Goal: Task Accomplishment & Management: Manage account settings

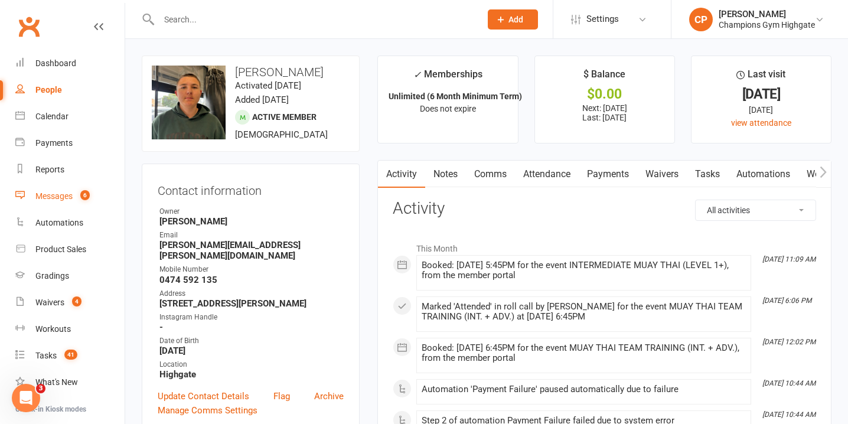
click at [71, 192] on div "Messages" at bounding box center [53, 195] width 37 height 9
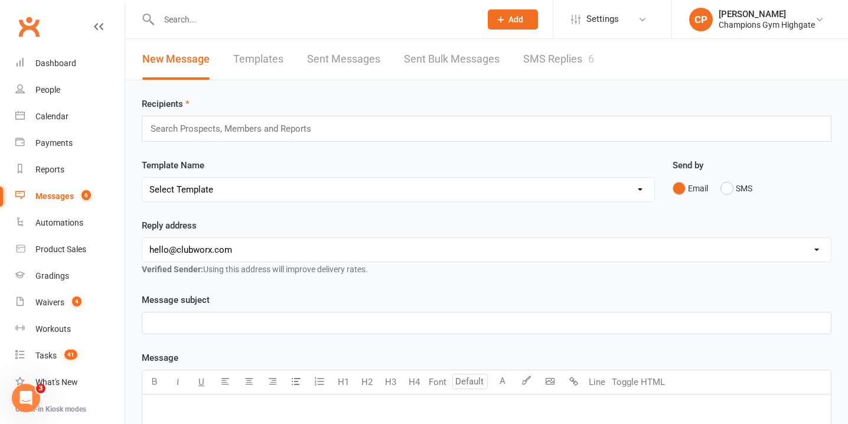
click at [541, 48] on link "SMS Replies 6" at bounding box center [558, 59] width 71 height 41
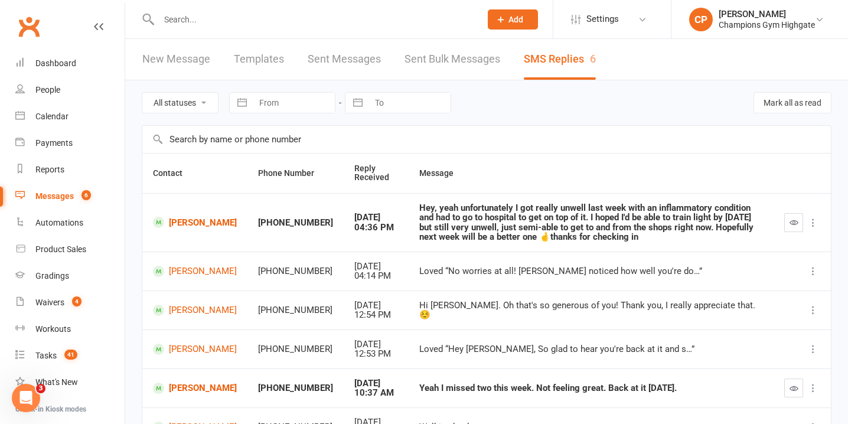
click at [288, 10] on div at bounding box center [307, 19] width 331 height 38
click at [283, 20] on input "text" at bounding box center [313, 19] width 317 height 17
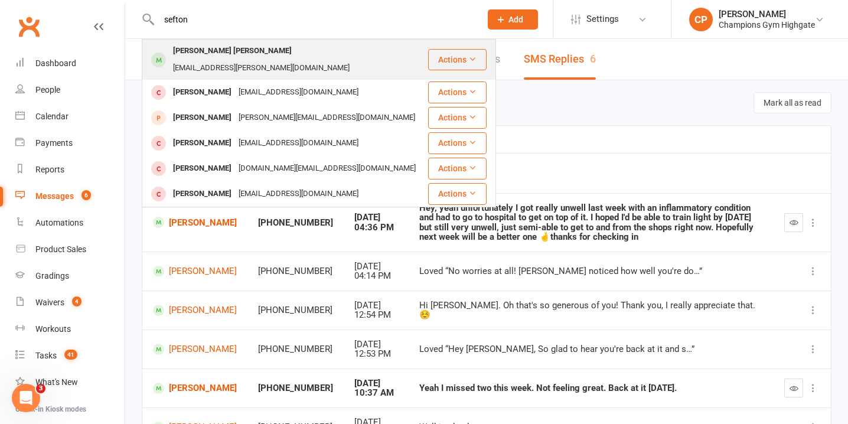
type input "sefton"
click at [322, 54] on div "Sefton Peters sef.peters@gmail.com" at bounding box center [285, 59] width 284 height 39
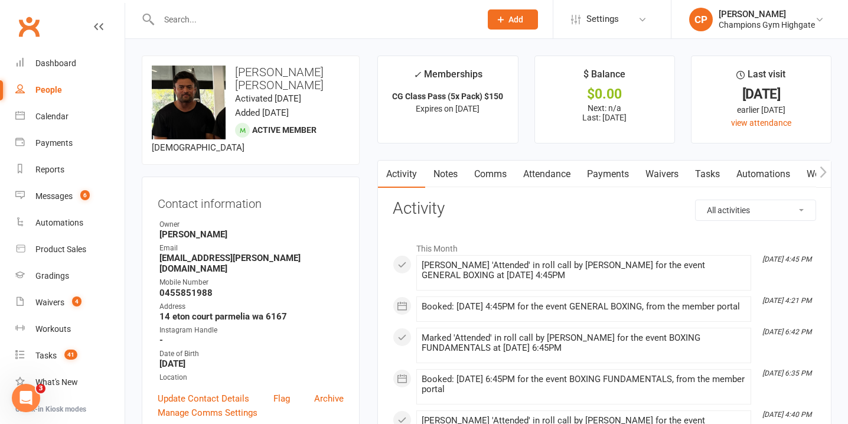
click at [283, 18] on input "text" at bounding box center [313, 19] width 317 height 17
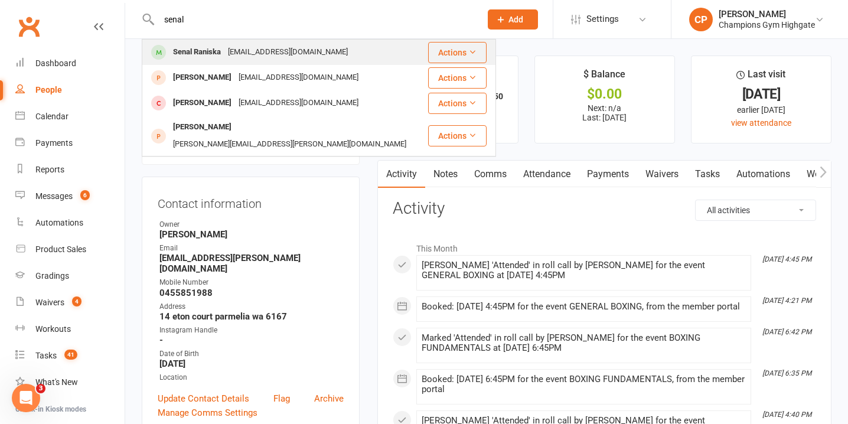
type input "senal"
click at [273, 58] on div "sransika06@gmail.com" at bounding box center [287, 52] width 127 height 17
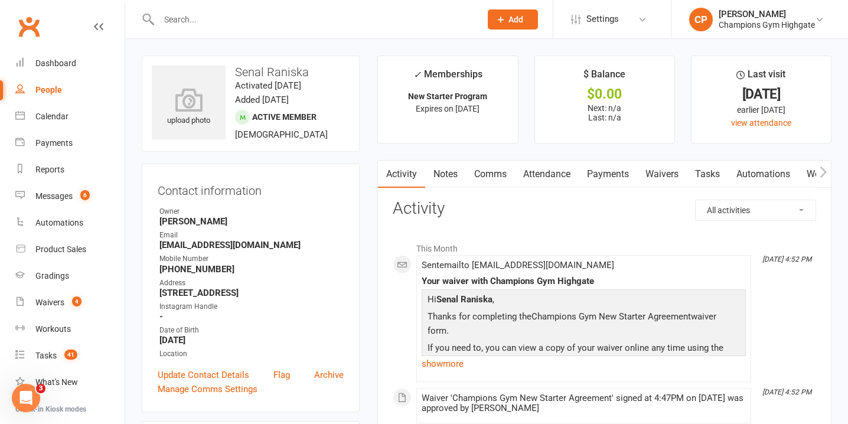
click at [447, 168] on link "Notes" at bounding box center [445, 174] width 41 height 27
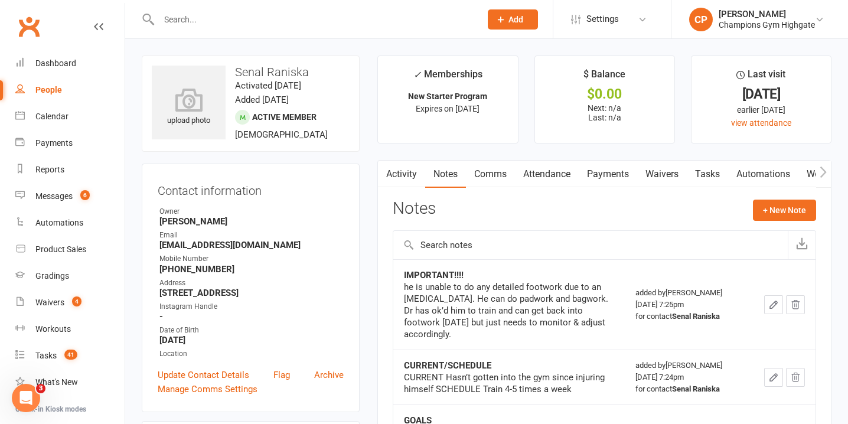
click at [476, 173] on link "Comms" at bounding box center [490, 174] width 49 height 27
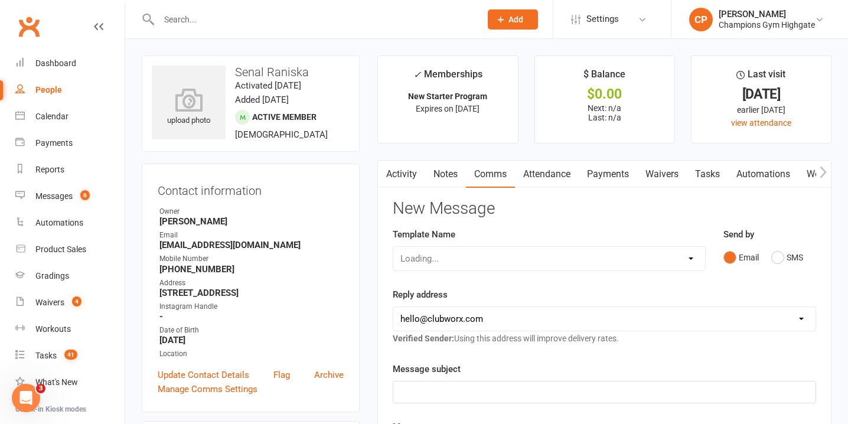
click at [685, 260] on select "Loading..." at bounding box center [549, 259] width 312 height 24
click at [393, 247] on select "Select Template [SMS] 14 days non-attendance sms [Email] A. First Timer Trial […" at bounding box center [549, 259] width 312 height 24
click at [592, 260] on select "Select Template [SMS] 14 days non-attendance sms [Email] A. First Timer Trial […" at bounding box center [549, 259] width 312 height 24
select select "13"
click at [393, 247] on select "Select Template [SMS] 14 days non-attendance sms [Email] A. First Timer Trial […" at bounding box center [549, 259] width 312 height 24
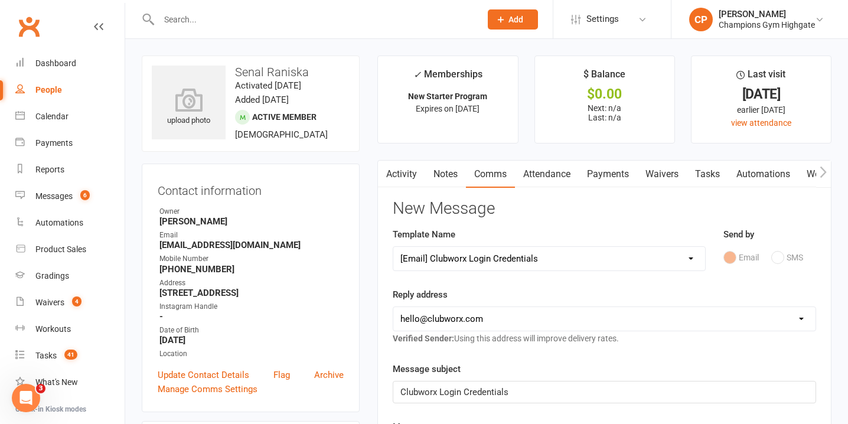
click at [468, 320] on select "hello@clubworx.com membershighgate@championsgym.com.au helen@championsgym.com.a…" at bounding box center [604, 319] width 422 height 24
select select "3"
click at [393, 307] on select "hello@clubworx.com membershighgate@championsgym.com.au helen@championsgym.com.a…" at bounding box center [604, 319] width 422 height 24
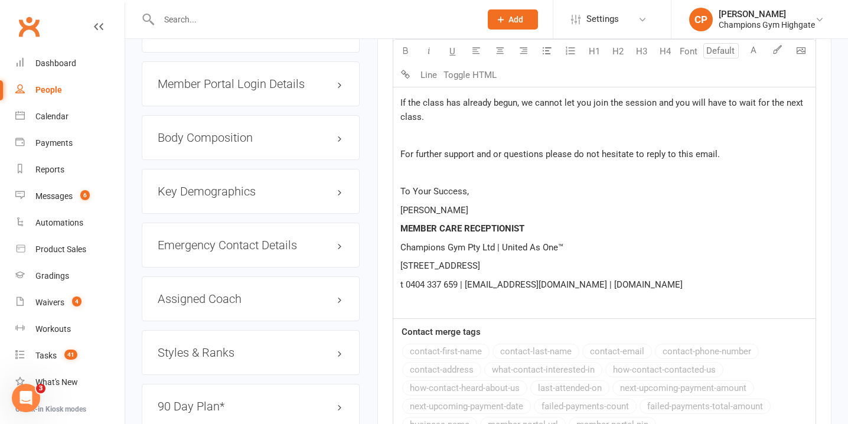
scroll to position [1187, 0]
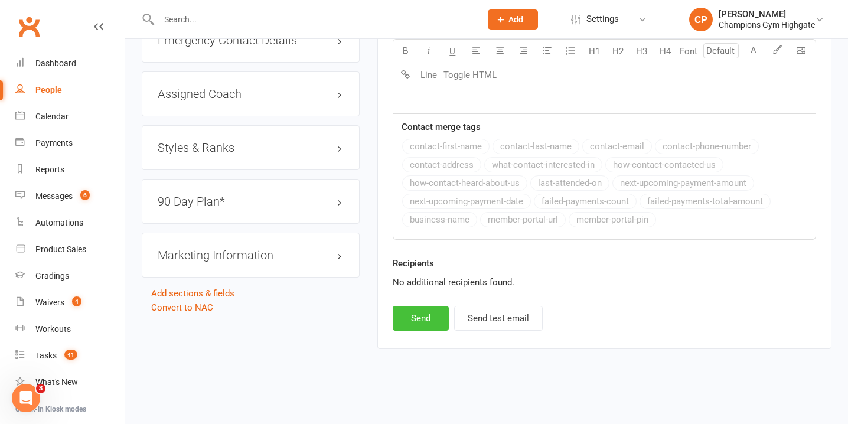
click at [429, 322] on button "Send" at bounding box center [421, 318] width 56 height 25
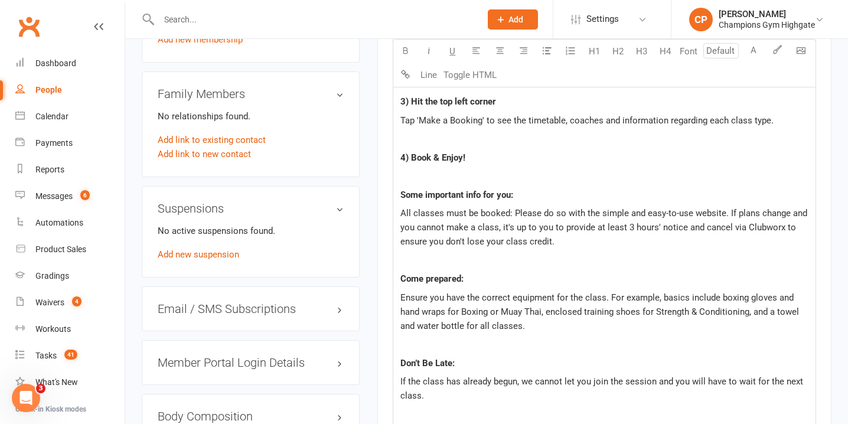
scroll to position [0, 0]
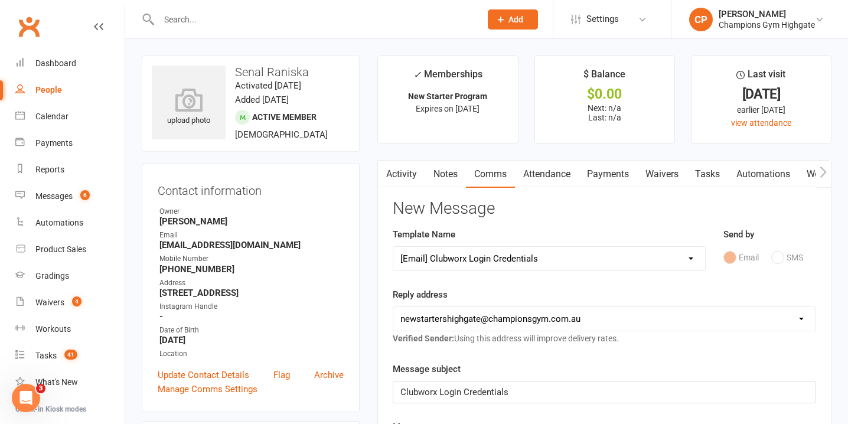
select select
select select "0"
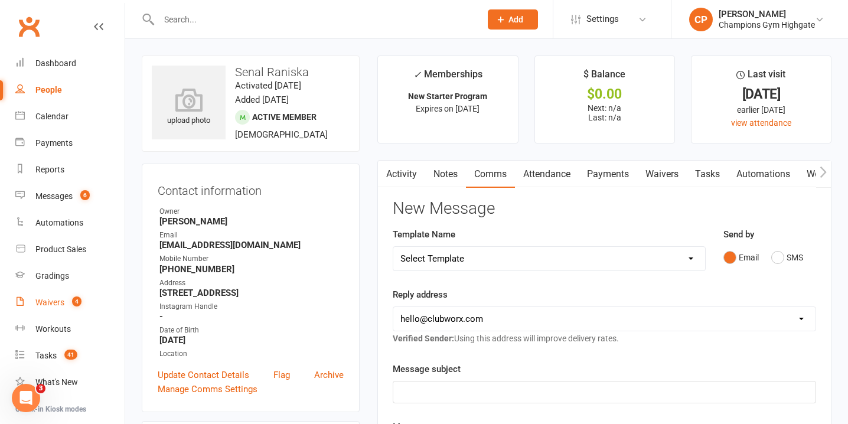
click at [52, 298] on div "Waivers" at bounding box center [49, 302] width 29 height 9
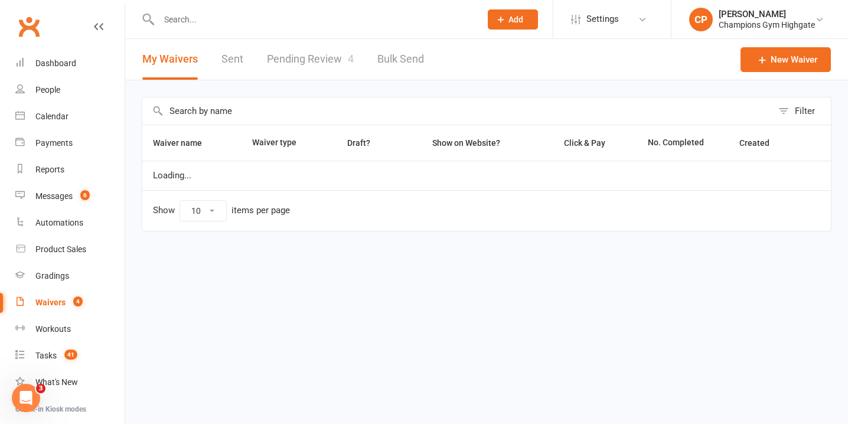
click at [325, 51] on link "Pending Review 4" at bounding box center [310, 59] width 87 height 41
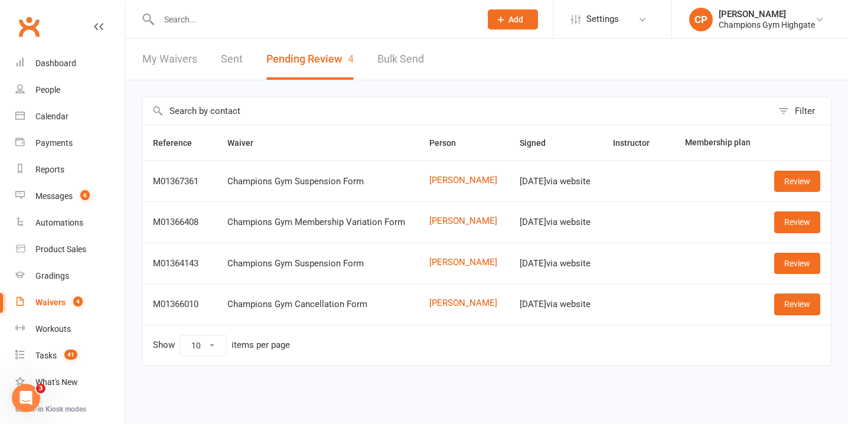
click at [315, 18] on input "text" at bounding box center [313, 19] width 317 height 17
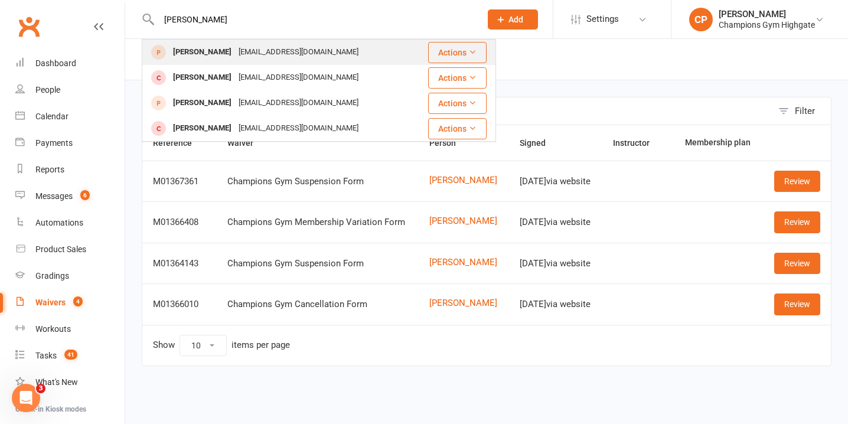
type input "zane"
click at [323, 57] on div "Zane Canter zanecanter10@gmail.com" at bounding box center [278, 52] width 270 height 24
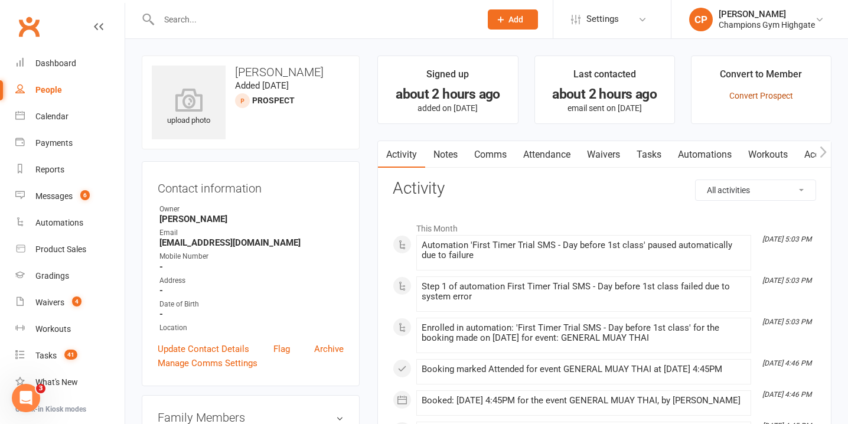
click at [750, 93] on link "Convert Prospect" at bounding box center [761, 95] width 64 height 9
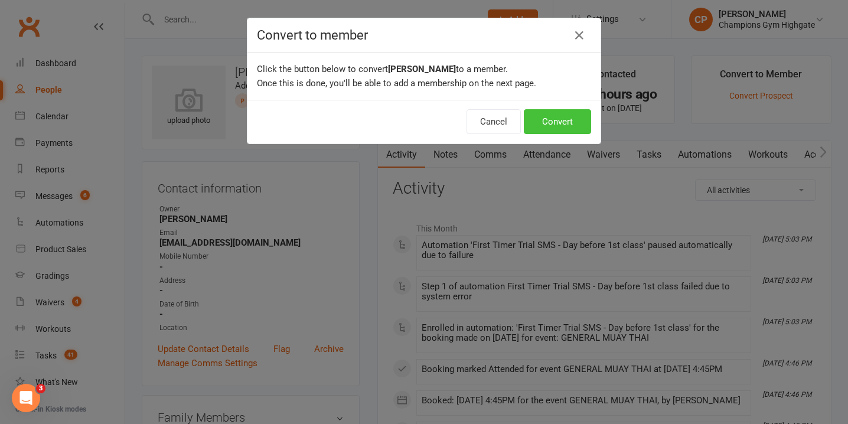
click at [558, 118] on button "Convert" at bounding box center [557, 121] width 67 height 25
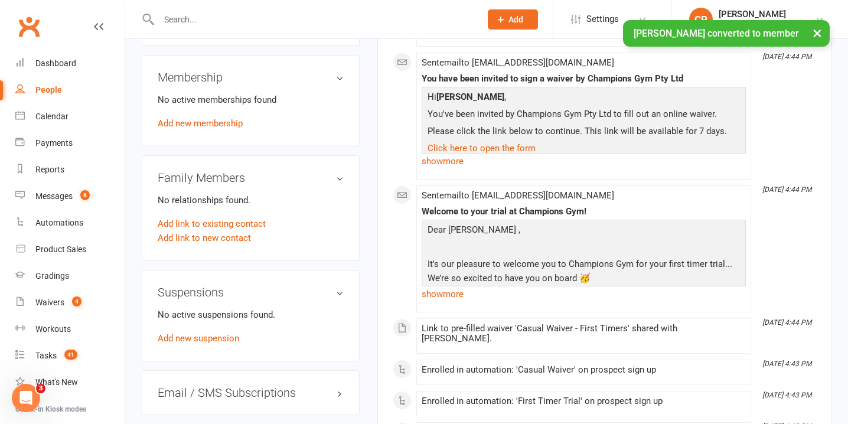
scroll to position [558, 0]
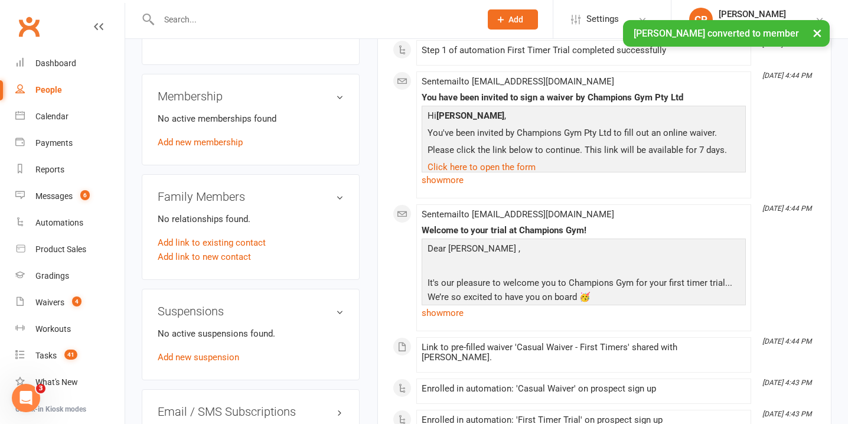
click at [221, 143] on link "Add new membership" at bounding box center [200, 142] width 85 height 11
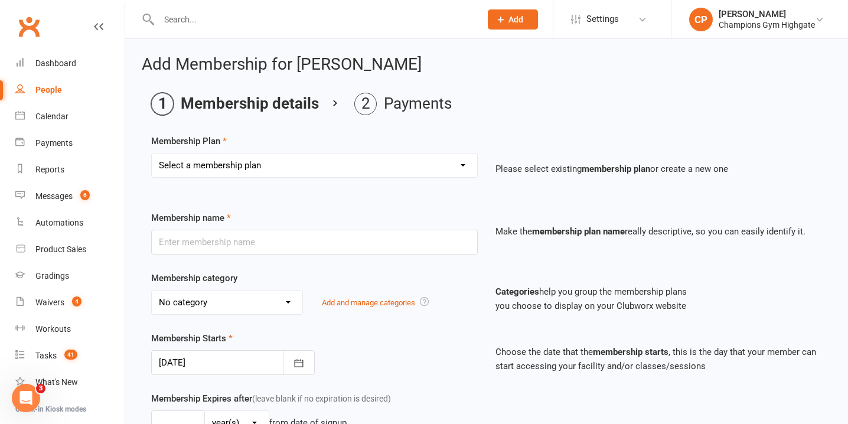
click at [270, 165] on select "Select a membership plan Create new Membership Plan New Starter Program FIFO Ne…" at bounding box center [314, 165] width 325 height 24
select select "43"
click at [152, 153] on select "Select a membership plan Create new Membership Plan New Starter Program FIFO Ne…" at bounding box center [314, 165] width 325 height 24
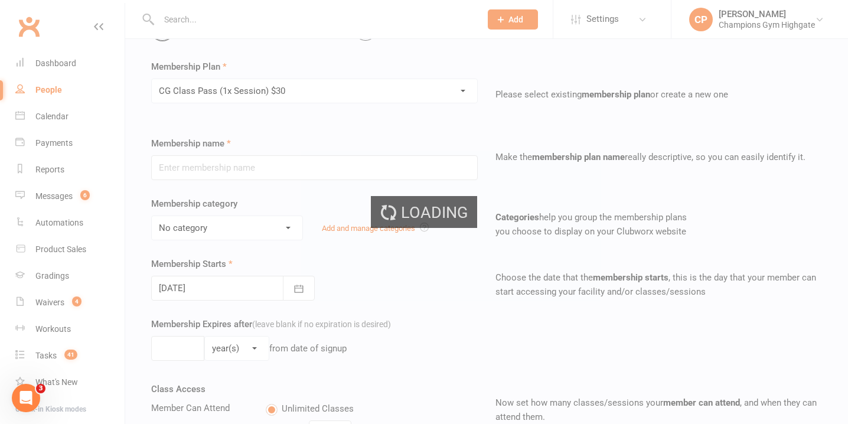
type input "CG Class Pass (1x Session) $30"
select select "10"
type input "1"
select select "1"
type input "1"
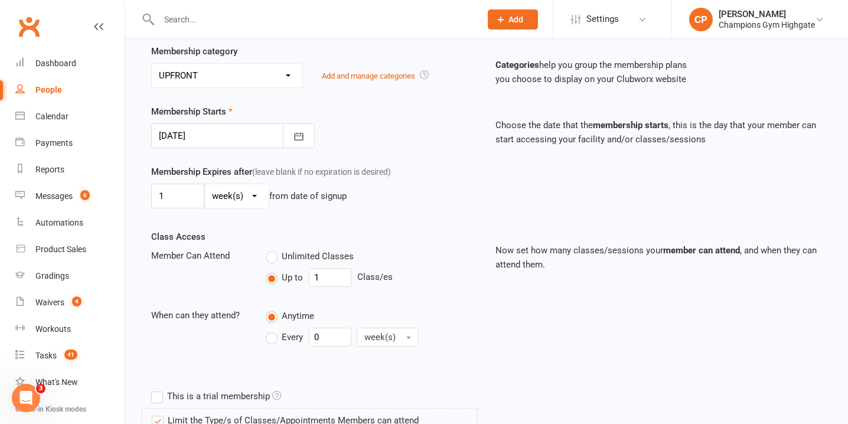
scroll to position [535, 0]
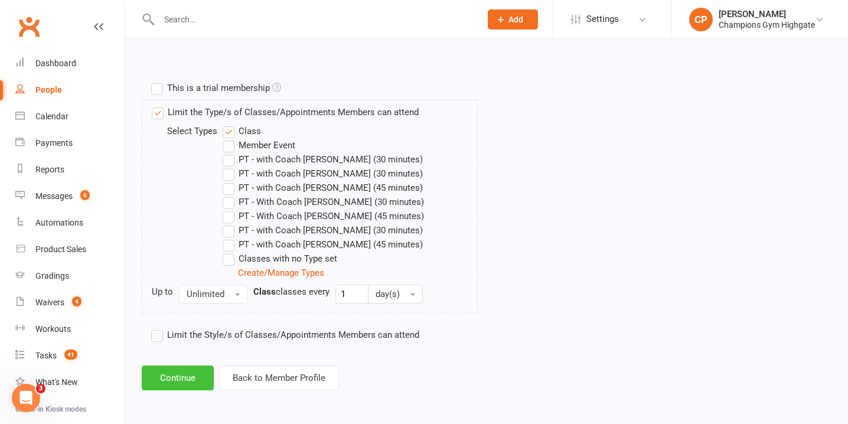
click at [192, 373] on button "Continue" at bounding box center [178, 377] width 72 height 25
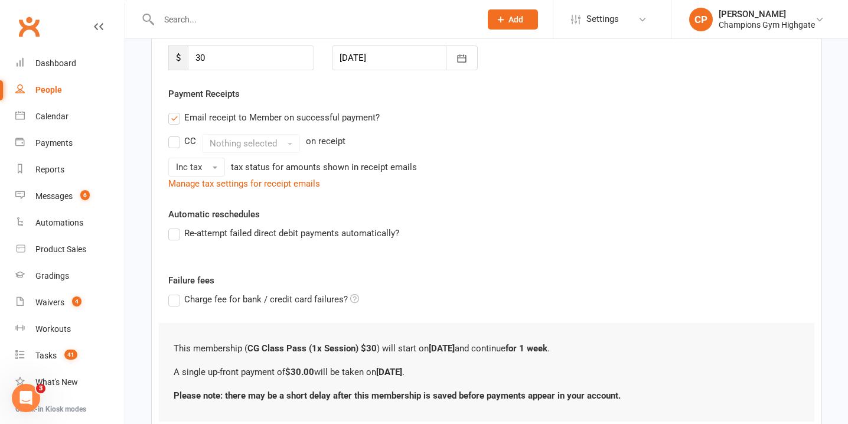
scroll to position [266, 0]
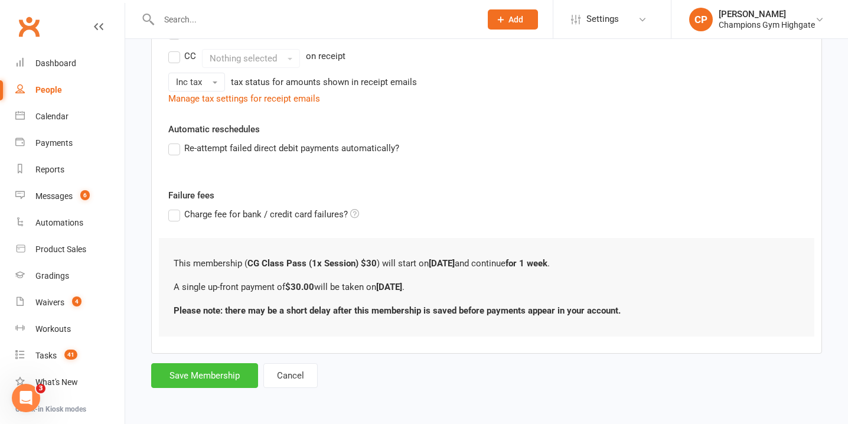
click at [188, 375] on button "Save Membership" at bounding box center [204, 375] width 107 height 25
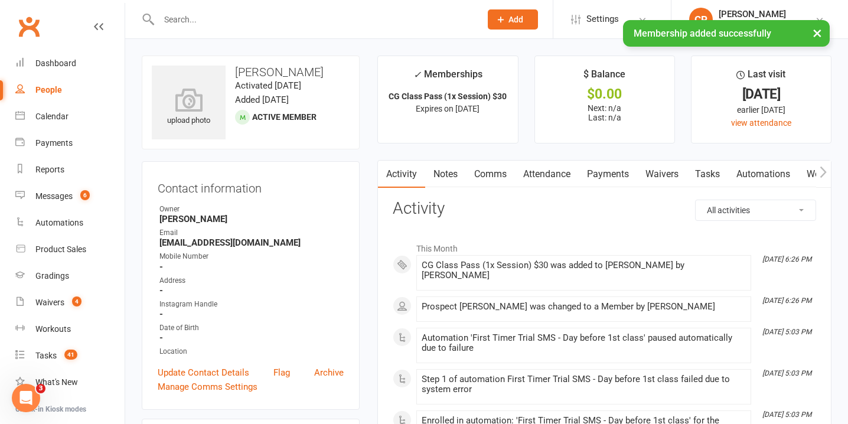
click at [662, 168] on link "Waivers" at bounding box center [662, 174] width 50 height 27
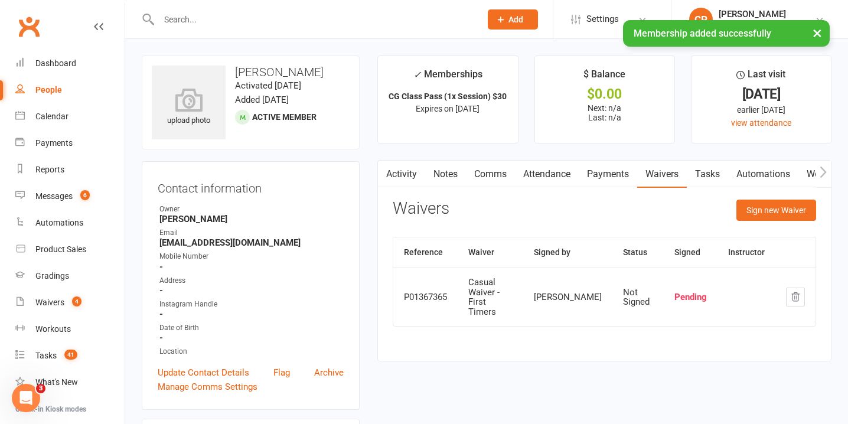
click at [608, 176] on link "Payments" at bounding box center [608, 174] width 58 height 27
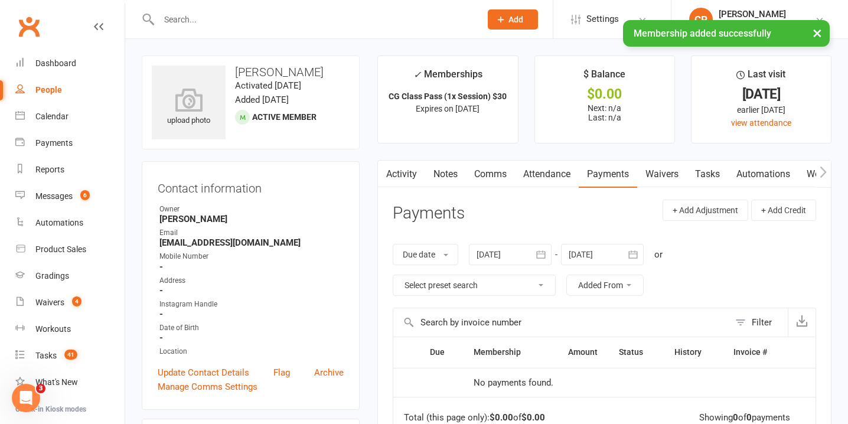
click at [534, 179] on link "Attendance" at bounding box center [547, 174] width 64 height 27
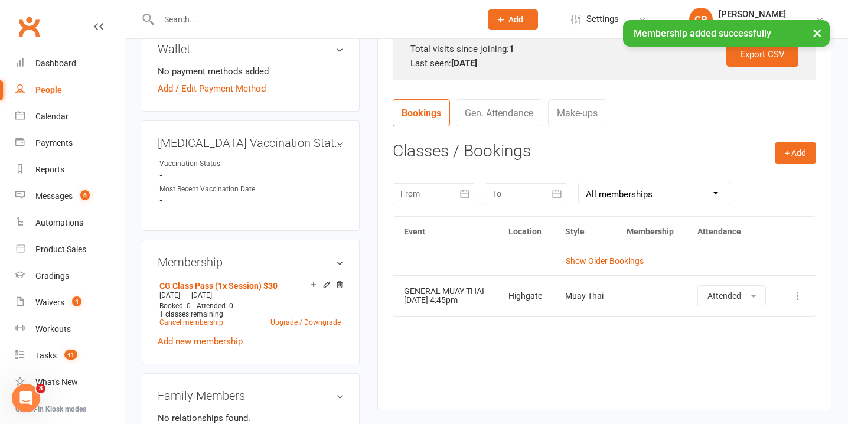
scroll to position [429, 0]
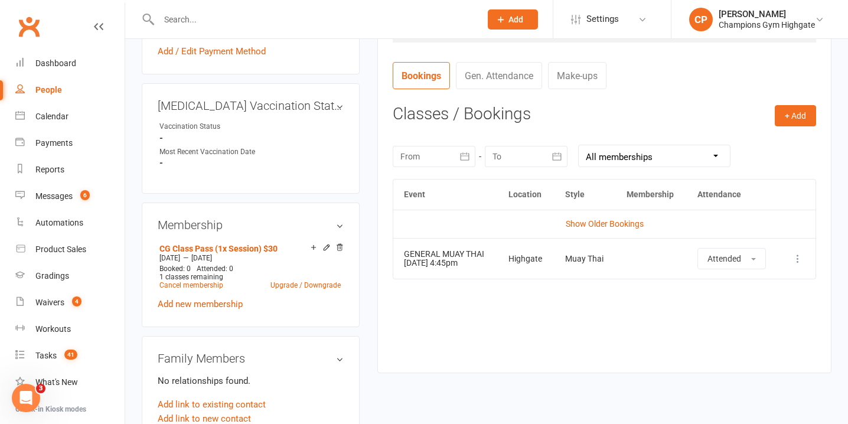
click at [797, 257] on icon at bounding box center [798, 259] width 12 height 12
click at [737, 332] on link "Remove booking" at bounding box center [745, 329] width 117 height 24
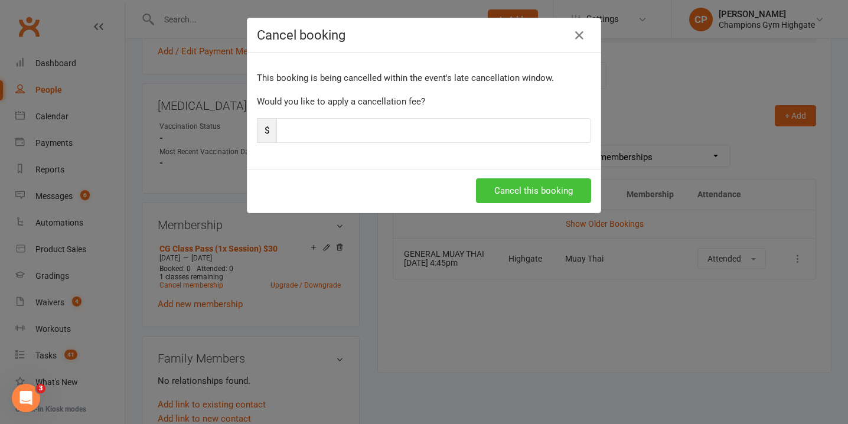
click at [500, 193] on button "Cancel this booking" at bounding box center [533, 190] width 115 height 25
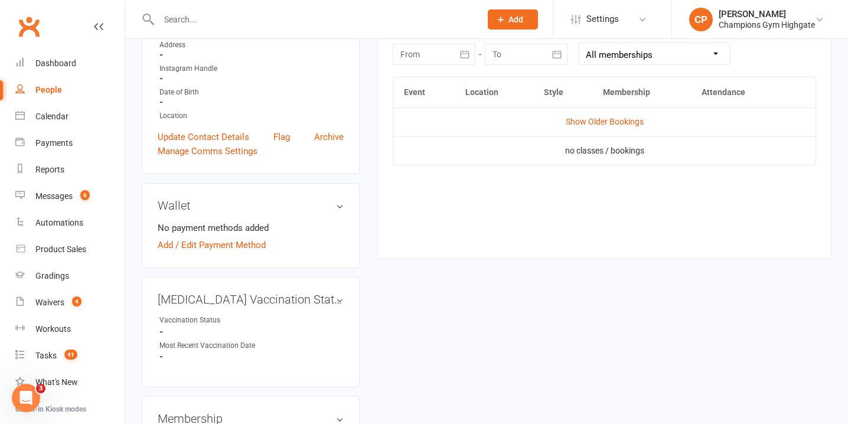
scroll to position [214, 0]
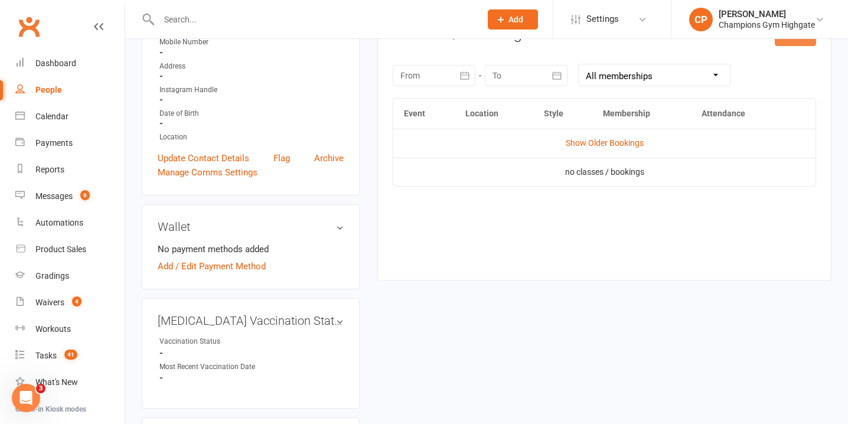
click at [797, 43] on button "+ Add" at bounding box center [795, 34] width 41 height 21
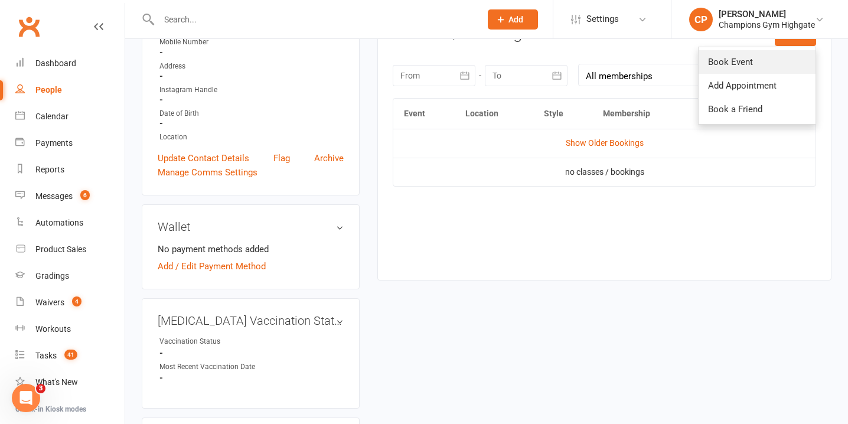
click at [713, 65] on link "Book Event" at bounding box center [756, 62] width 117 height 24
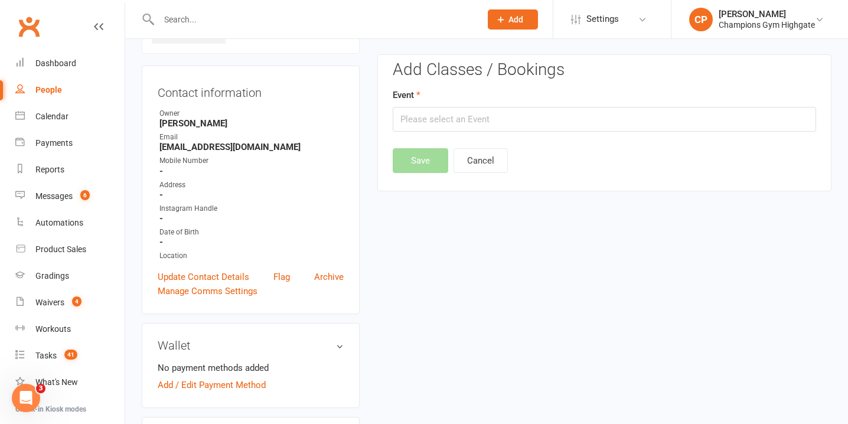
scroll to position [90, 0]
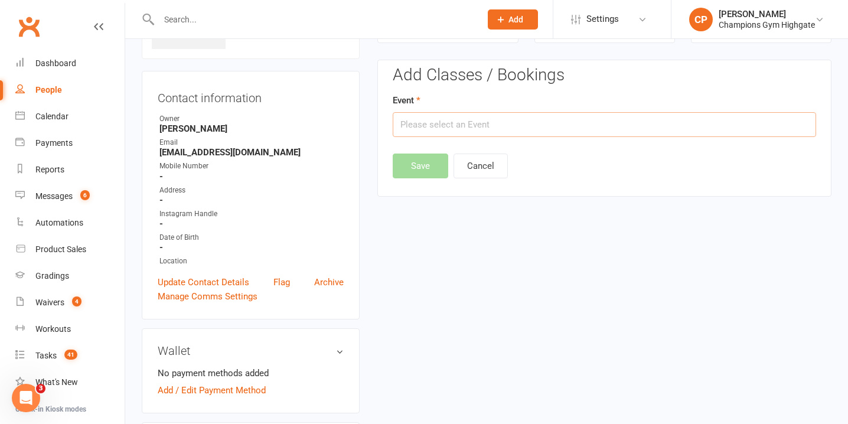
click at [537, 122] on input "text" at bounding box center [604, 124] width 423 height 25
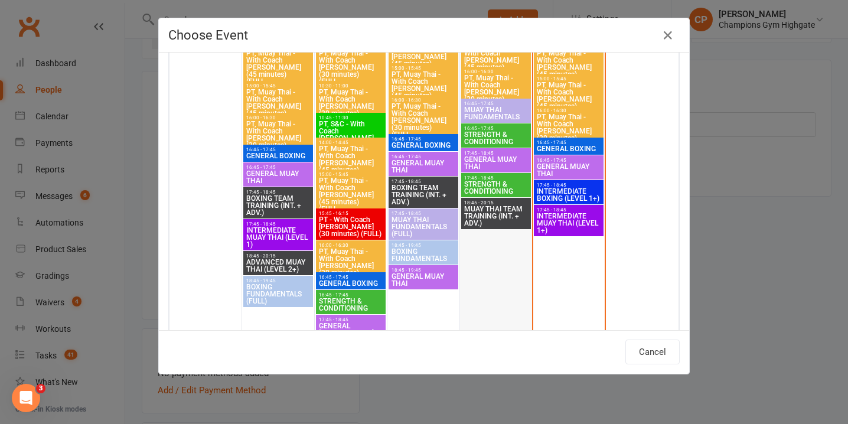
scroll to position [1004, 0]
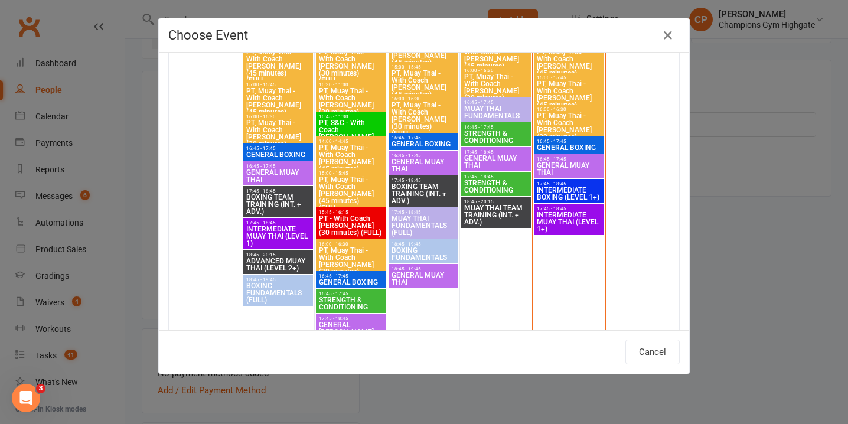
click at [569, 159] on span "16:45 - 17:45" at bounding box center [568, 158] width 65 height 5
type input "GENERAL MUAY THAI - Oct 10, 2025 4:45:00 PM"
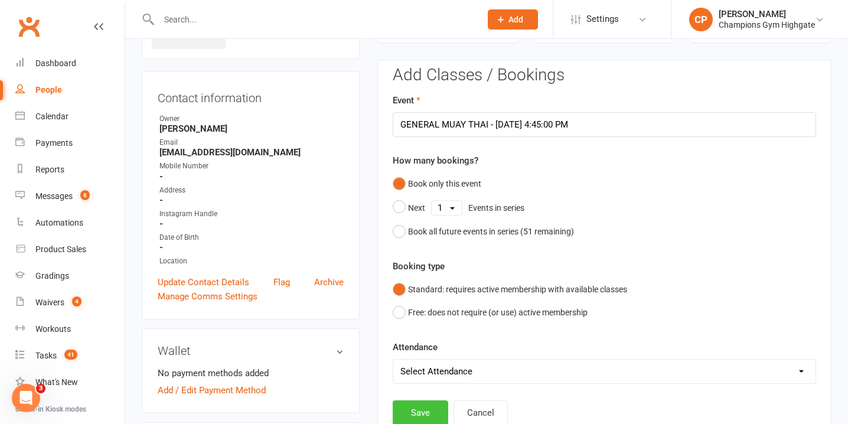
click at [416, 404] on button "Save" at bounding box center [420, 412] width 55 height 25
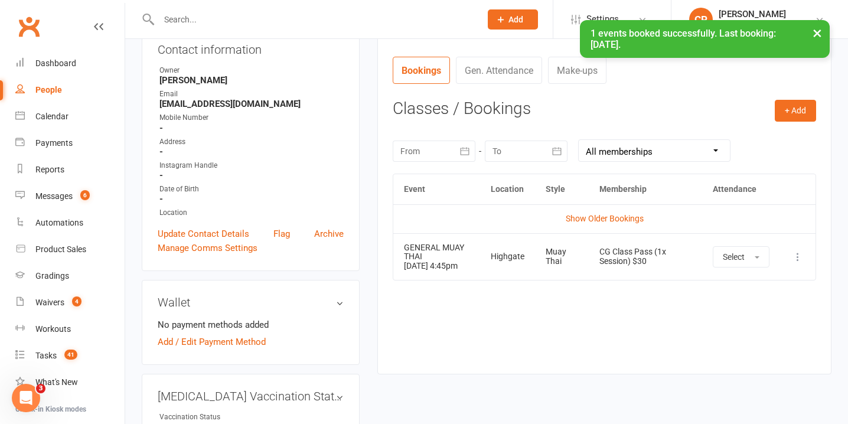
scroll to position [0, 0]
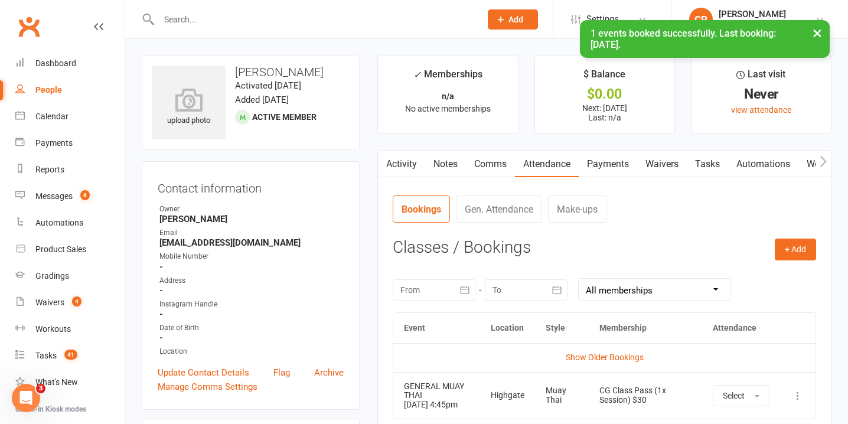
click at [669, 165] on link "Waivers" at bounding box center [662, 164] width 50 height 27
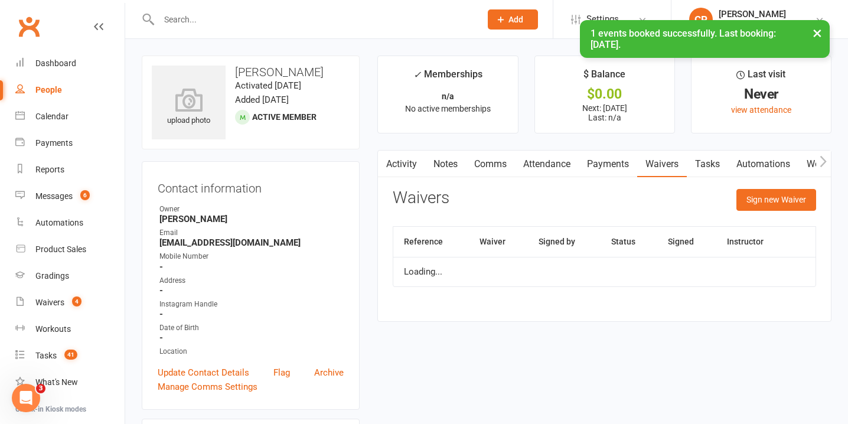
click at [602, 159] on link "Payments" at bounding box center [608, 164] width 58 height 27
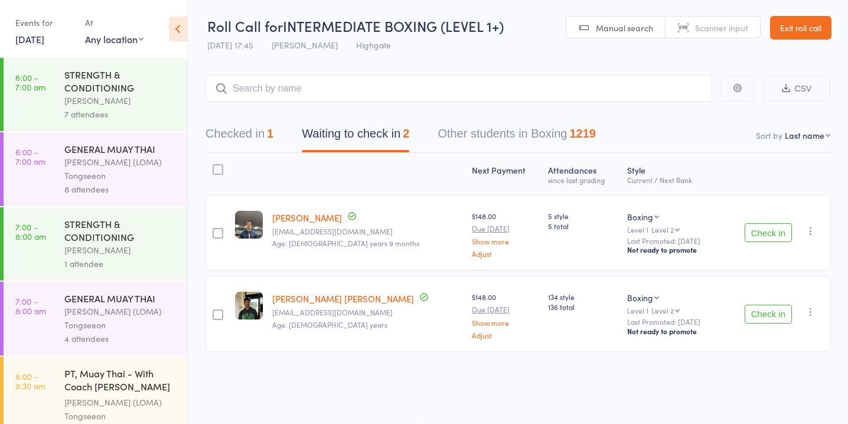
scroll to position [1066, 0]
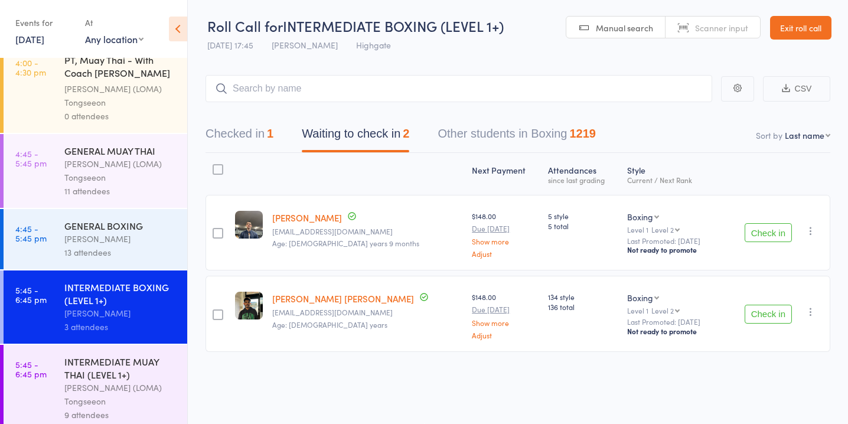
click at [754, 227] on button "Check in" at bounding box center [767, 232] width 47 height 19
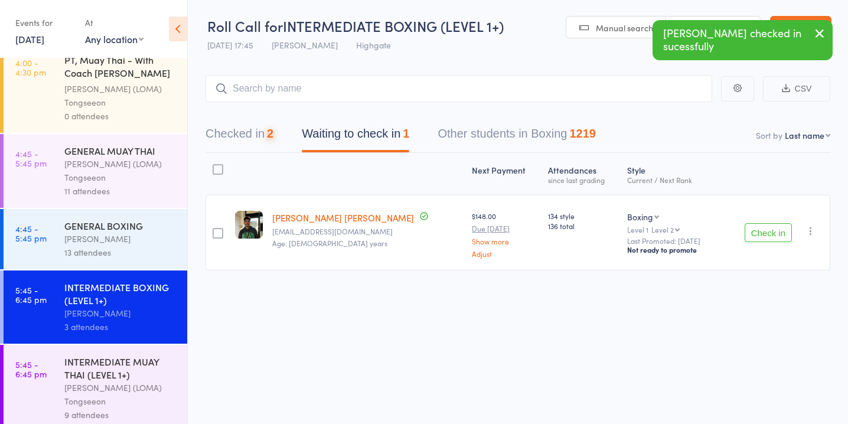
click at [754, 228] on button "Check in" at bounding box center [767, 232] width 47 height 19
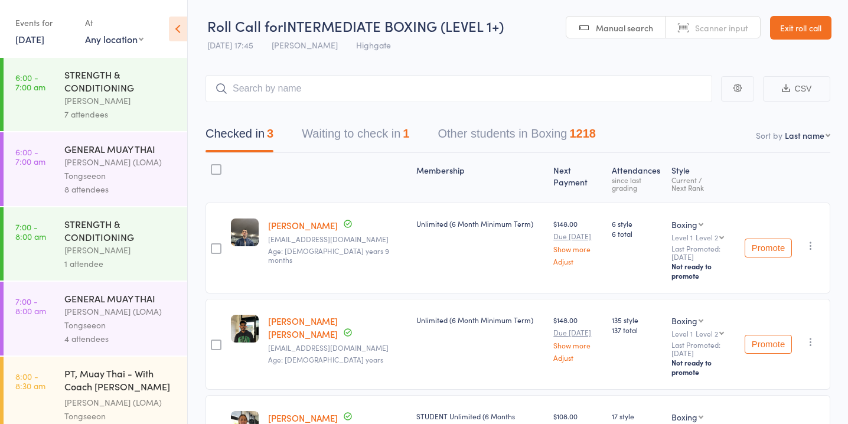
click at [383, 141] on button "Waiting to check in 1" at bounding box center [355, 136] width 107 height 31
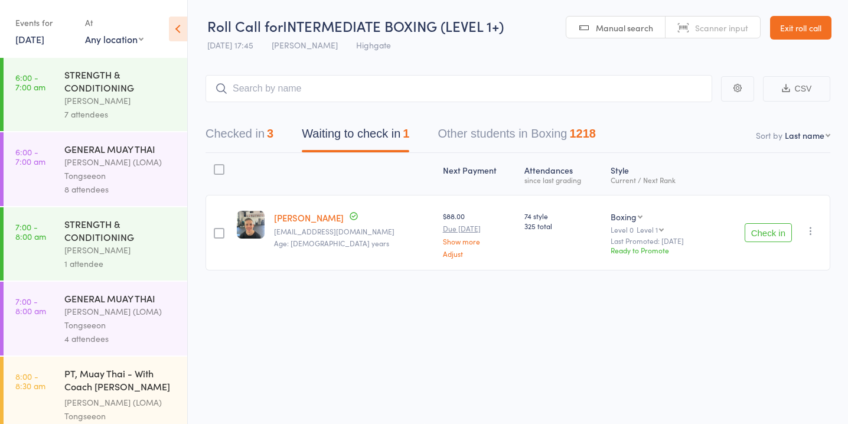
click at [760, 234] on button "Check in" at bounding box center [767, 232] width 47 height 19
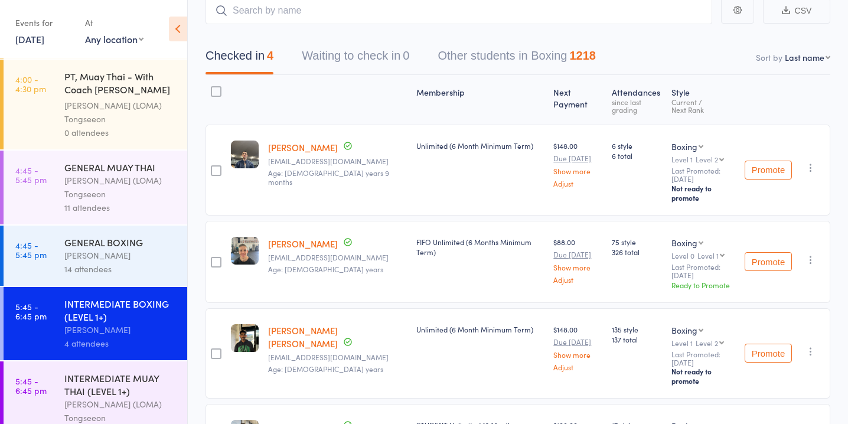
scroll to position [1066, 0]
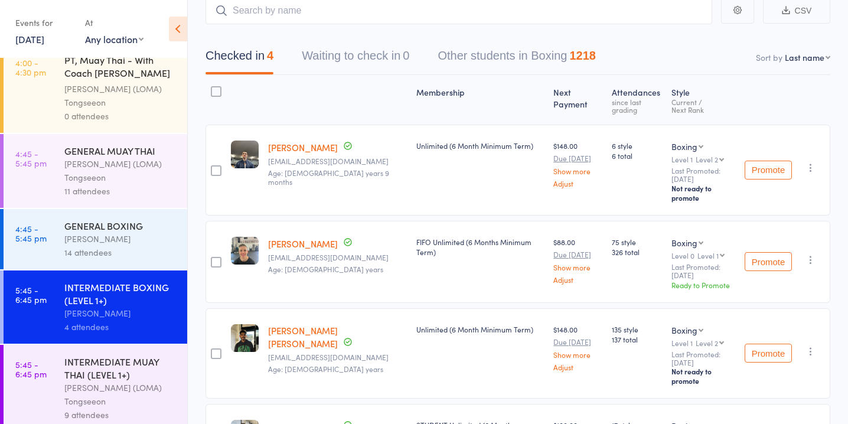
click at [116, 383] on div "[PERSON_NAME] (LOMA) Tongseeon" at bounding box center [120, 394] width 113 height 27
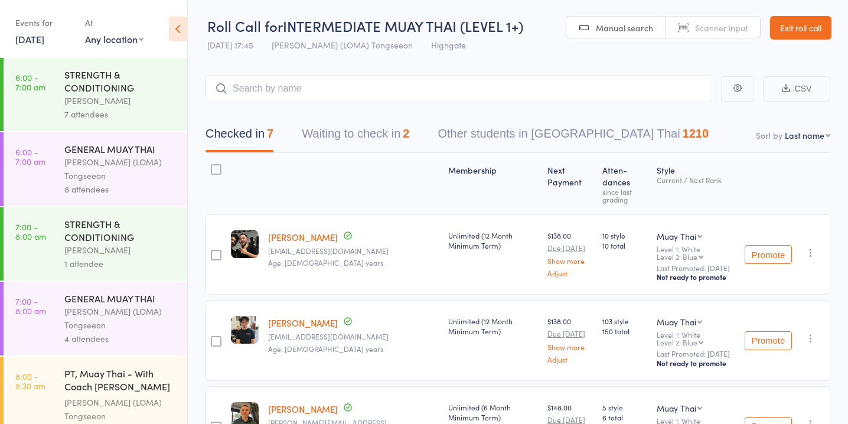
click at [365, 133] on button "Waiting to check in 2" at bounding box center [355, 136] width 107 height 31
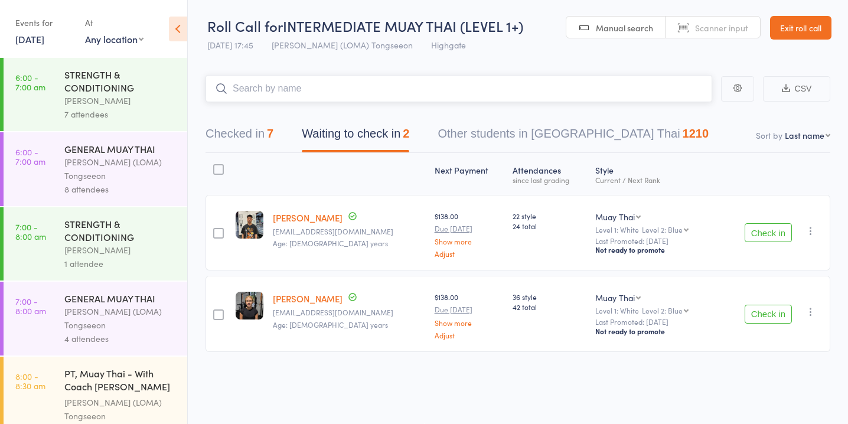
click at [254, 136] on button "Checked in 7" at bounding box center [239, 136] width 68 height 31
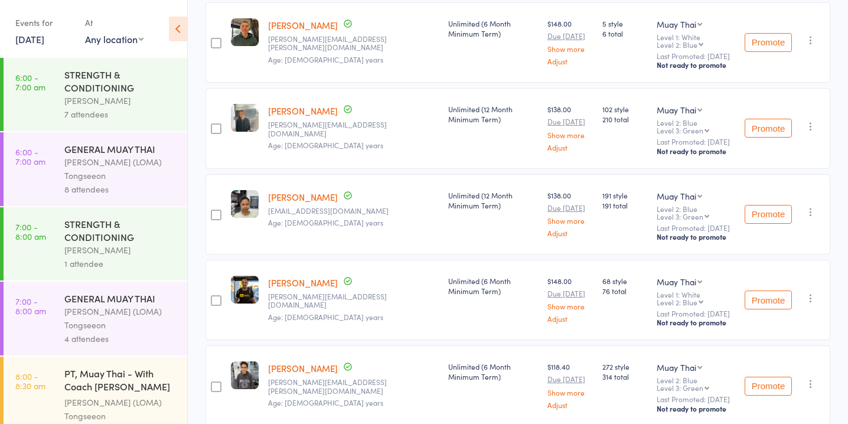
scroll to position [0, 0]
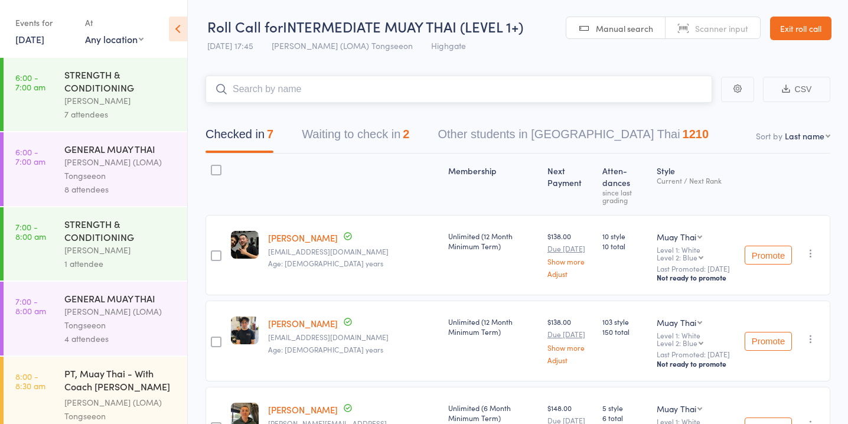
click at [359, 138] on button "Waiting to check in 2" at bounding box center [355, 137] width 107 height 31
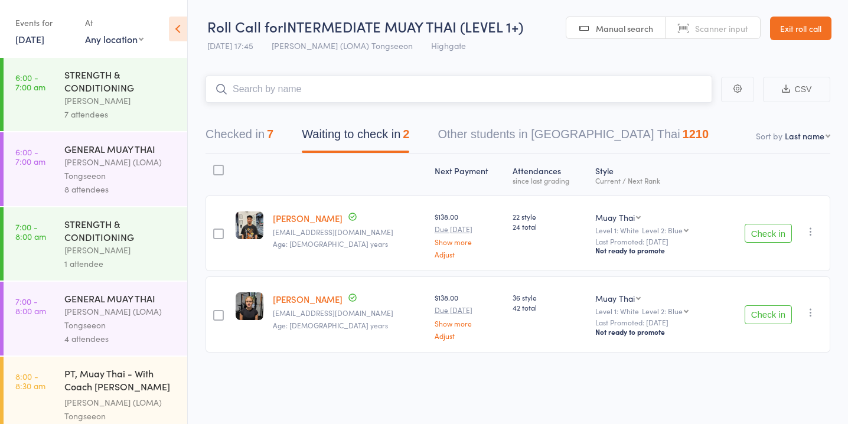
click at [359, 86] on input "search" at bounding box center [458, 89] width 507 height 27
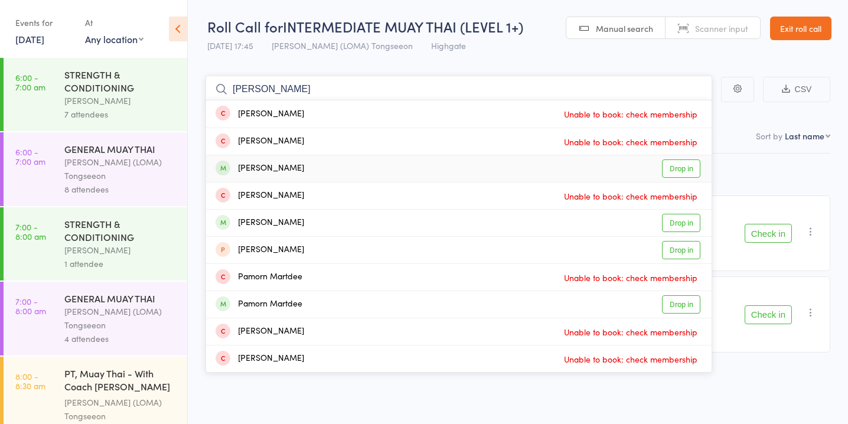
type input "martin"
click at [686, 162] on link "Drop in" at bounding box center [681, 168] width 38 height 18
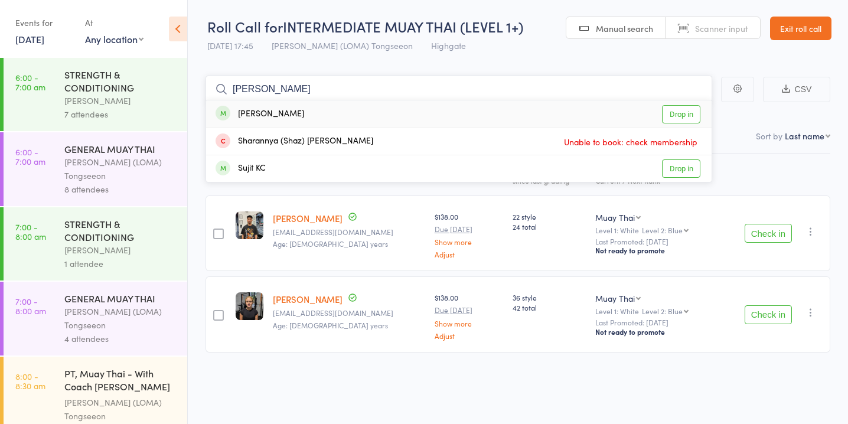
type input "surya"
click at [685, 111] on link "Drop in" at bounding box center [681, 114] width 38 height 18
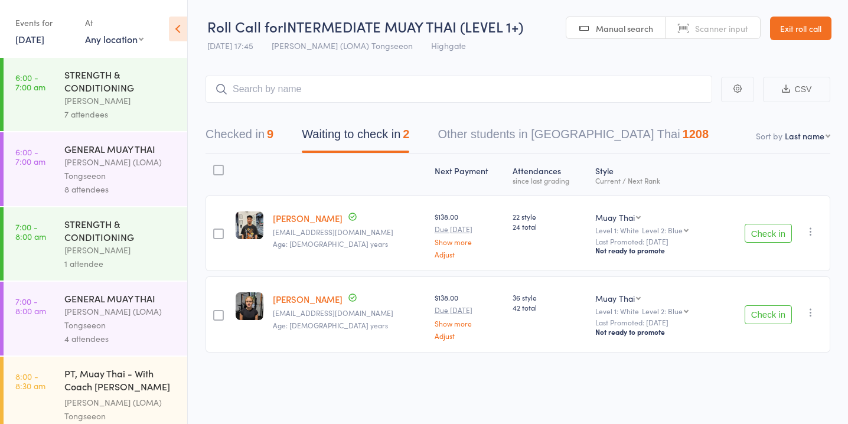
click at [219, 235] on div at bounding box center [218, 233] width 11 height 11
click at [215, 230] on input "checkbox" at bounding box center [215, 230] width 0 height 0
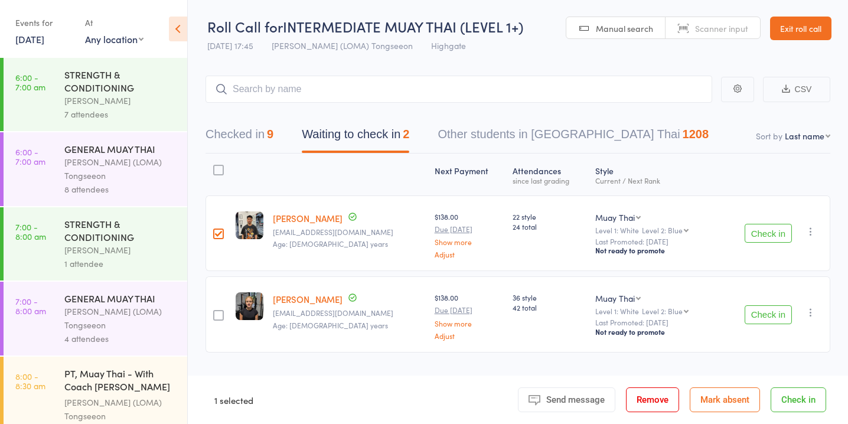
click at [223, 315] on div at bounding box center [218, 315] width 11 height 11
click at [215, 312] on input "checkbox" at bounding box center [215, 312] width 0 height 0
click at [715, 403] on button "Mark absent" at bounding box center [725, 399] width 70 height 25
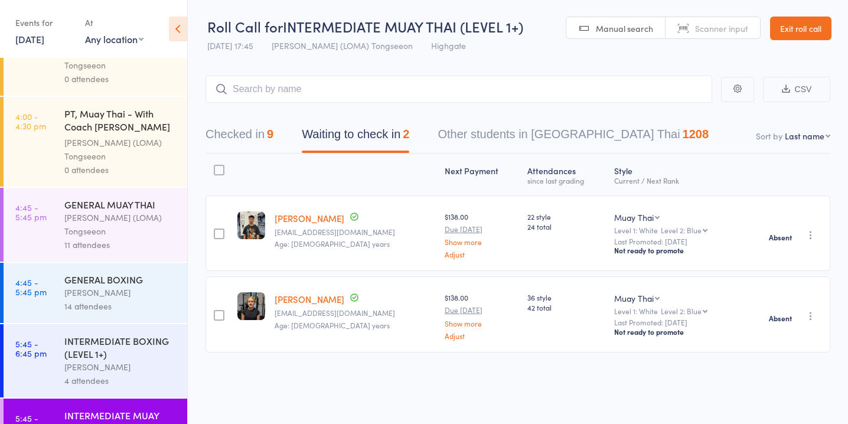
scroll to position [1066, 0]
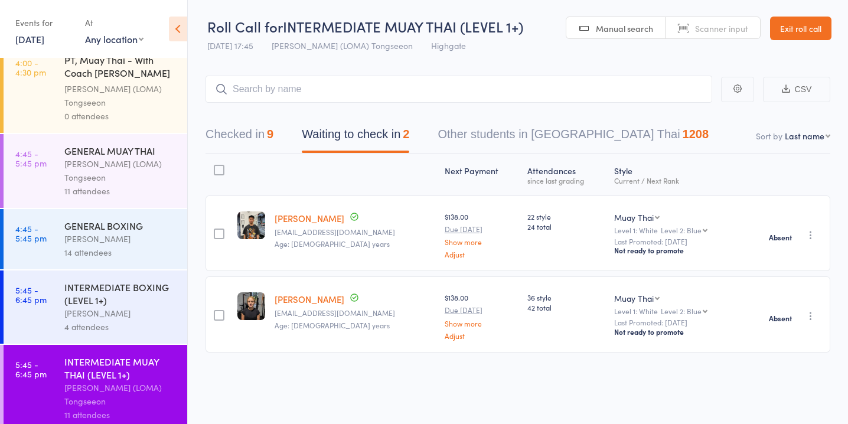
click at [119, 280] on div "INTERMEDIATE BOXING (LEVEL 1+)" at bounding box center [120, 293] width 113 height 26
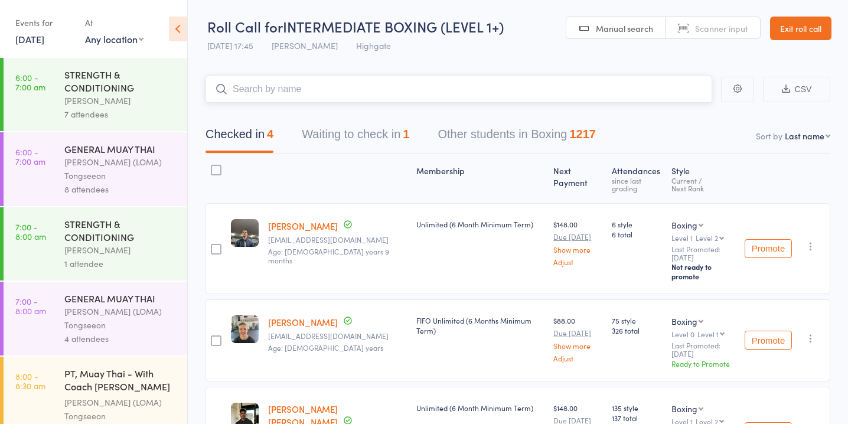
click at [387, 139] on button "Waiting to check in 1" at bounding box center [355, 137] width 107 height 31
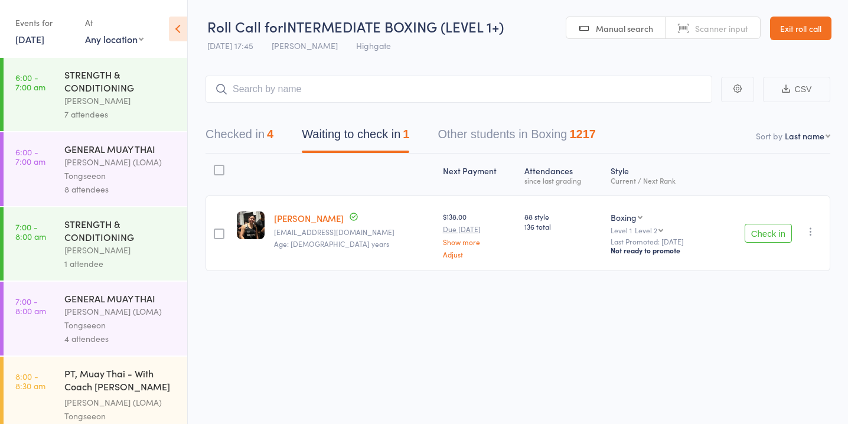
click at [769, 233] on button "Check in" at bounding box center [767, 233] width 47 height 19
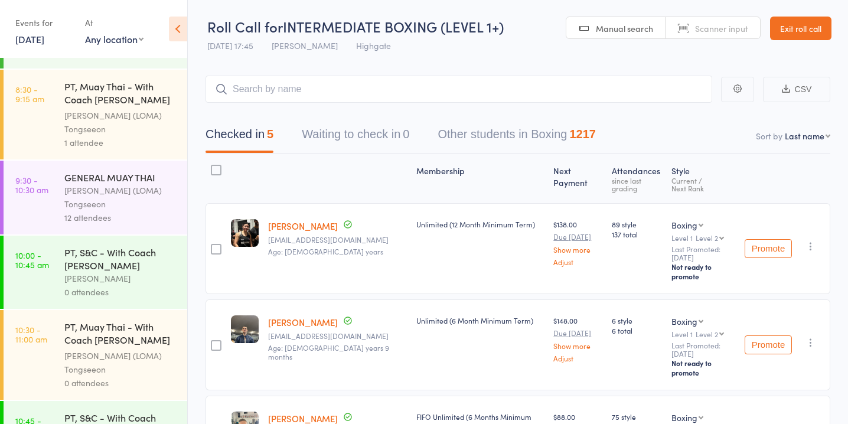
scroll to position [1066, 0]
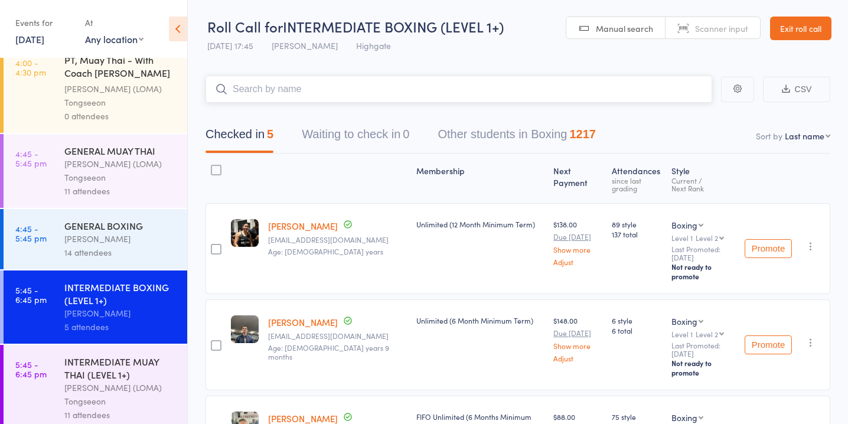
click at [352, 90] on input "search" at bounding box center [458, 89] width 507 height 27
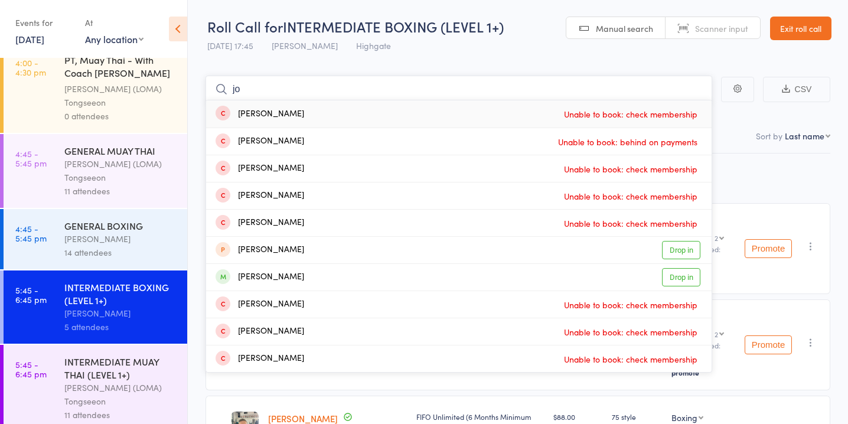
type input "j"
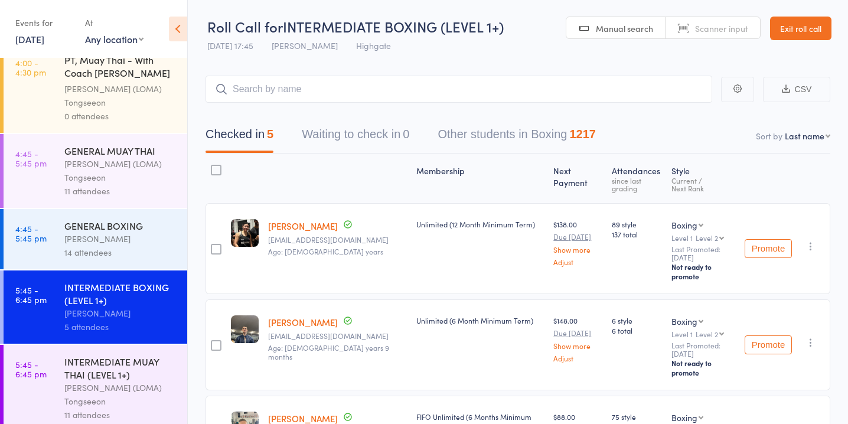
click at [133, 171] on div "[PERSON_NAME] (LOMA) Tongseeon" at bounding box center [120, 170] width 113 height 27
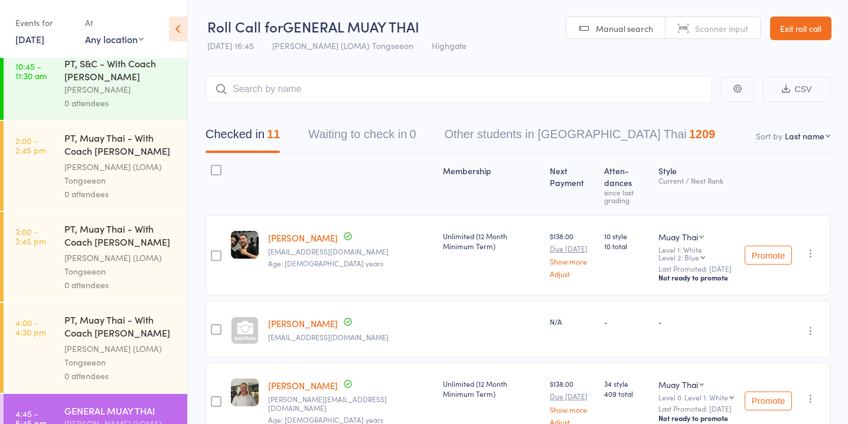
scroll to position [1066, 0]
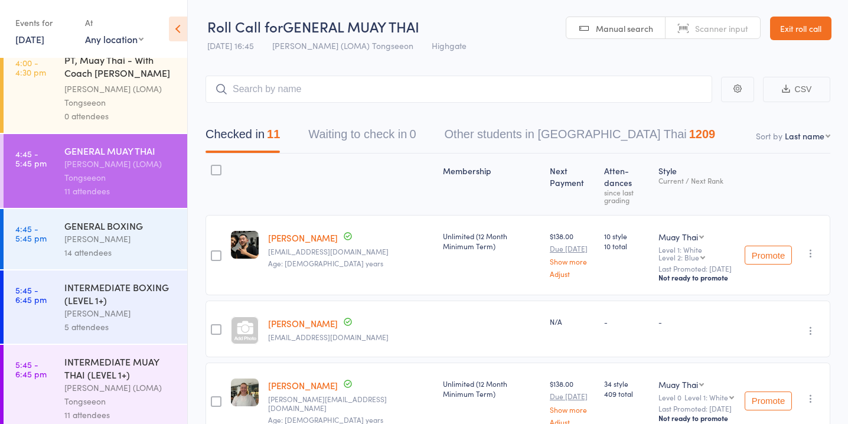
click at [126, 251] on div "GENERAL BOXING Alessandro Coda 14 attendees" at bounding box center [125, 239] width 123 height 60
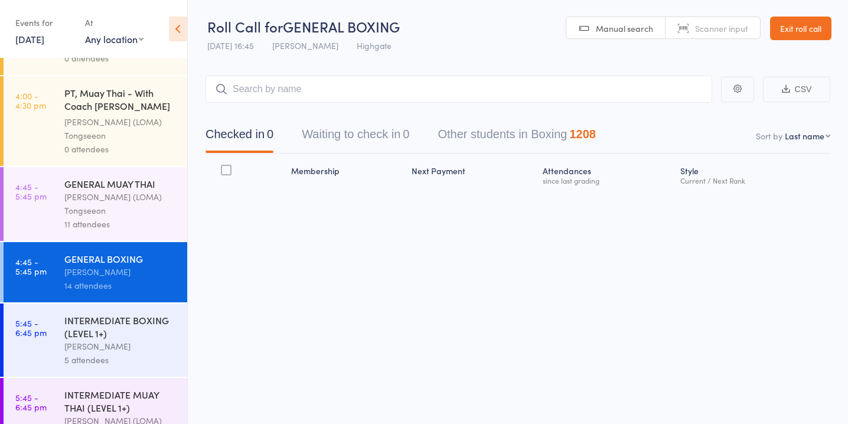
scroll to position [1066, 0]
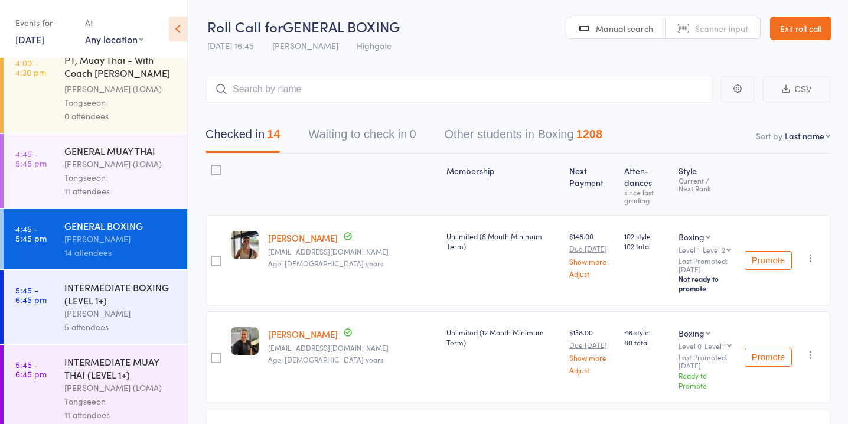
click at [126, 306] on div "[PERSON_NAME]" at bounding box center [120, 313] width 113 height 14
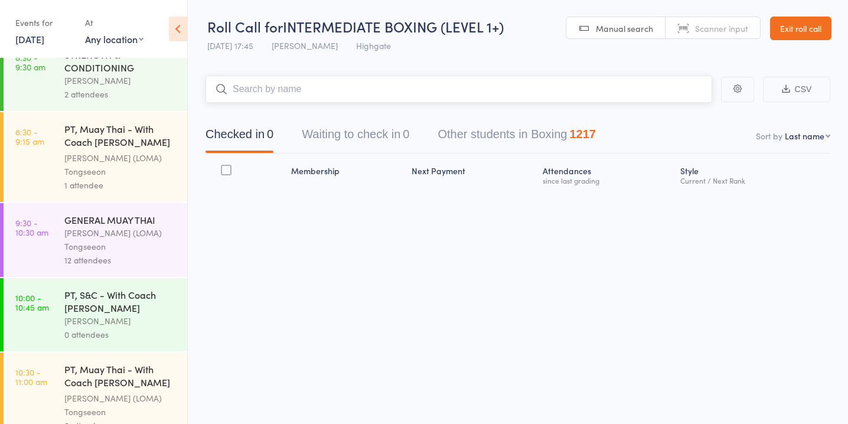
scroll to position [1066, 0]
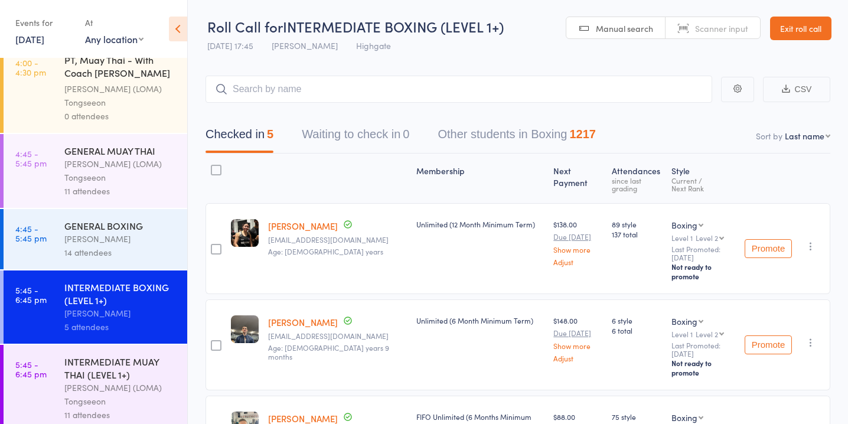
click at [128, 381] on div "[PERSON_NAME] (LOMA) Tongseeon" at bounding box center [120, 394] width 113 height 27
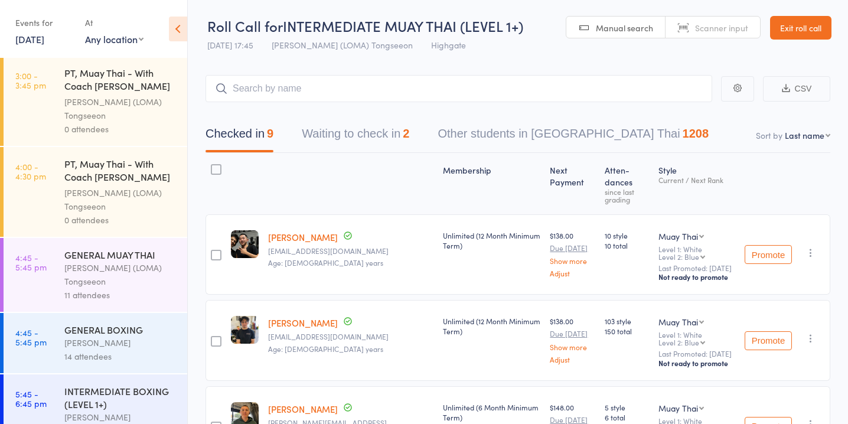
scroll to position [1066, 0]
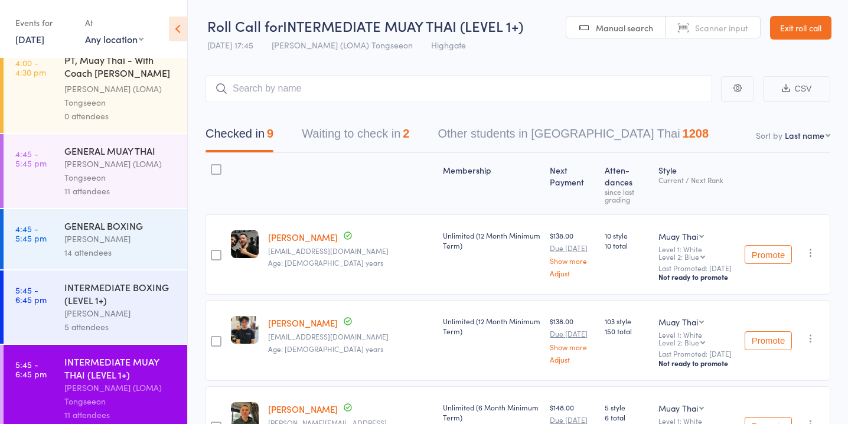
click at [390, 139] on button "Waiting to check in 2" at bounding box center [355, 136] width 107 height 31
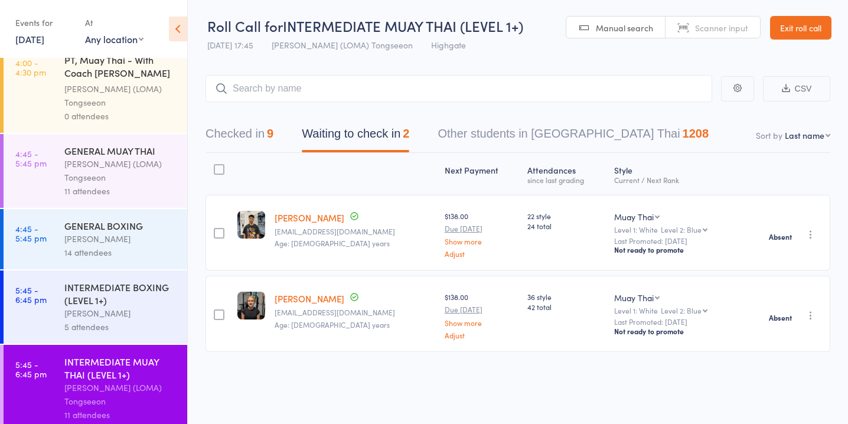
click at [250, 136] on button "Checked in 9" at bounding box center [239, 136] width 68 height 31
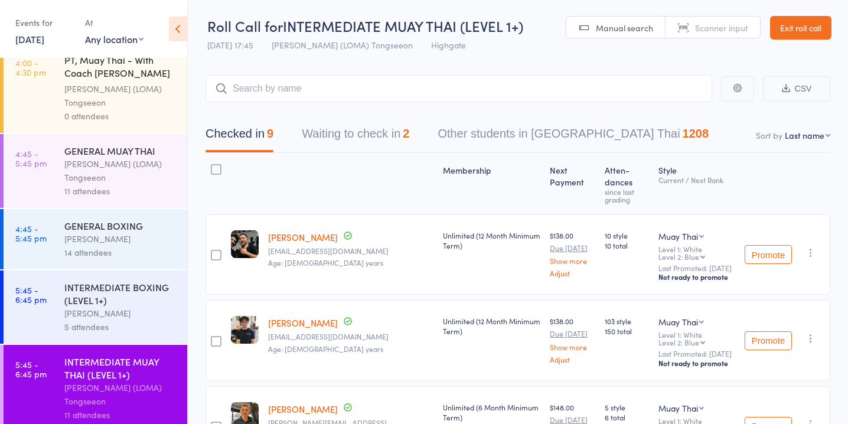
click at [149, 232] on div "[PERSON_NAME]" at bounding box center [120, 239] width 113 height 14
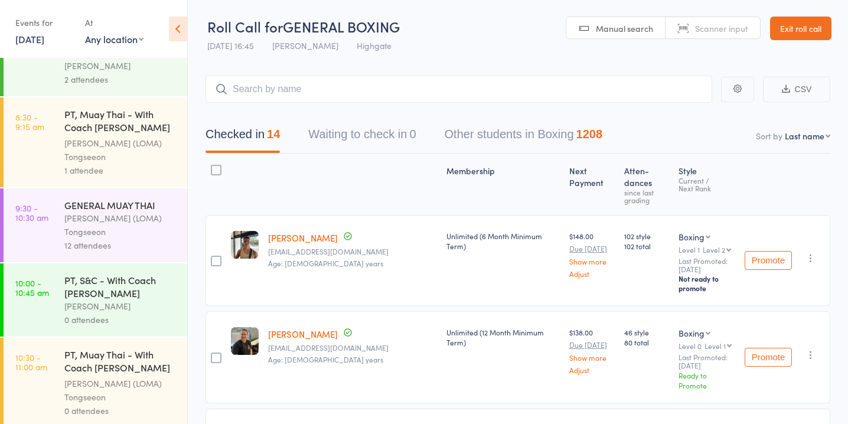
scroll to position [1066, 0]
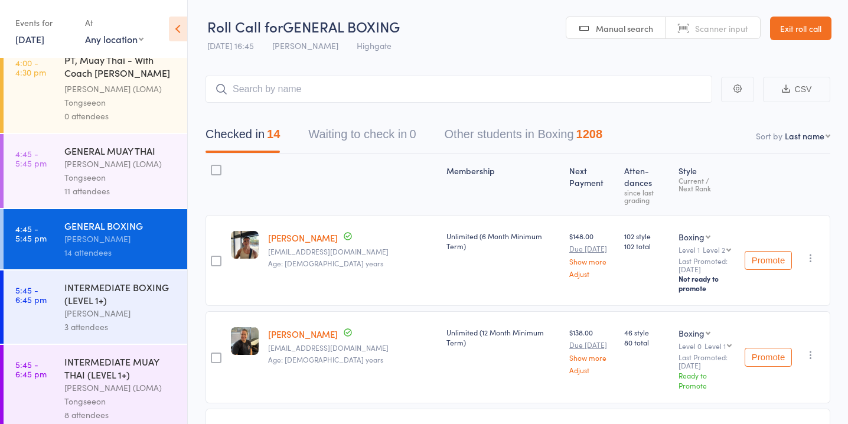
click at [101, 358] on div "INTERMEDIATE MUAY THAI (LEVEL 1+)" at bounding box center [120, 368] width 113 height 26
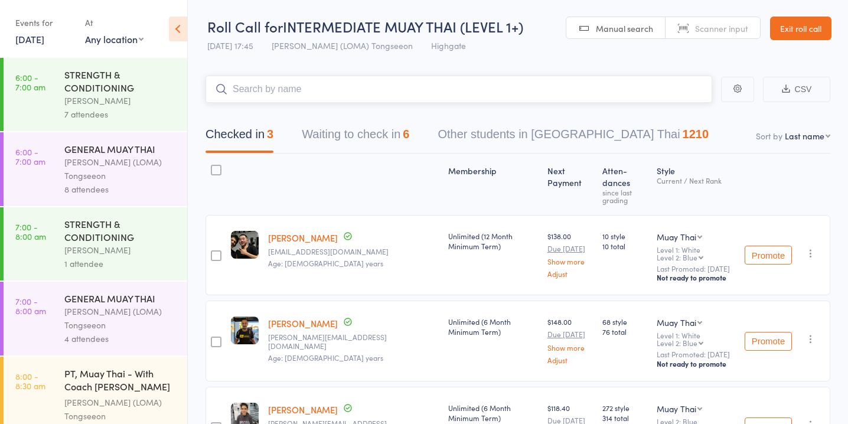
click at [367, 136] on button "Waiting to check in 6" at bounding box center [355, 137] width 107 height 31
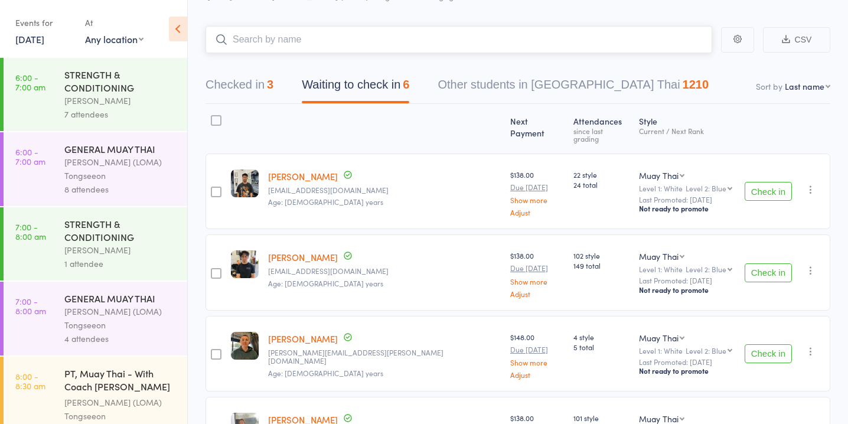
scroll to position [48, 0]
click at [769, 264] on button "Check in" at bounding box center [767, 273] width 47 height 19
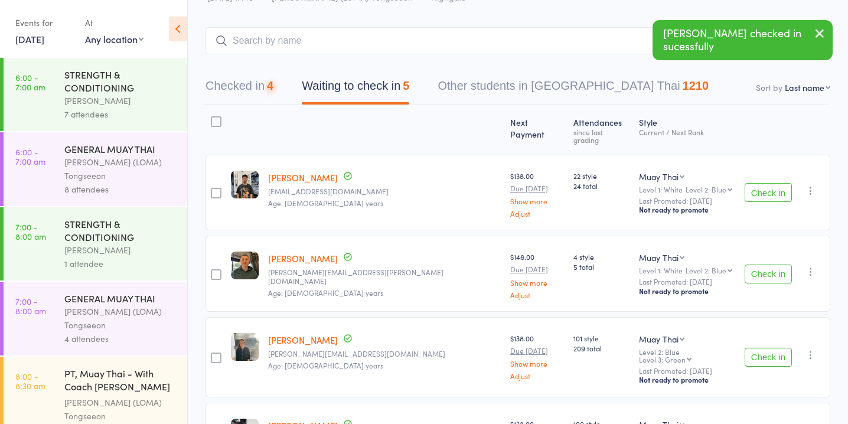
click at [769, 264] on button "Check in" at bounding box center [767, 273] width 47 height 19
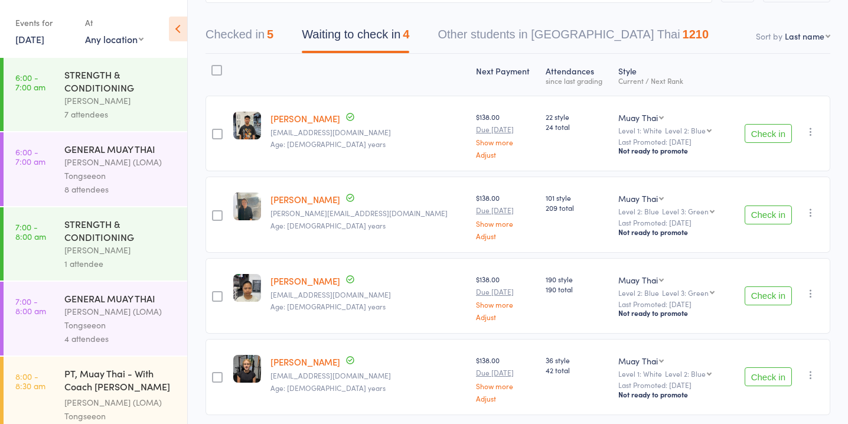
scroll to position [142, 0]
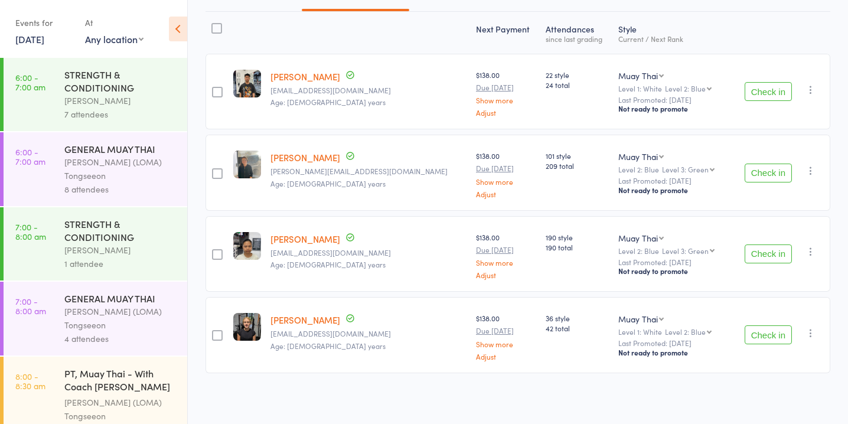
click at [768, 168] on button "Check in" at bounding box center [767, 173] width 47 height 19
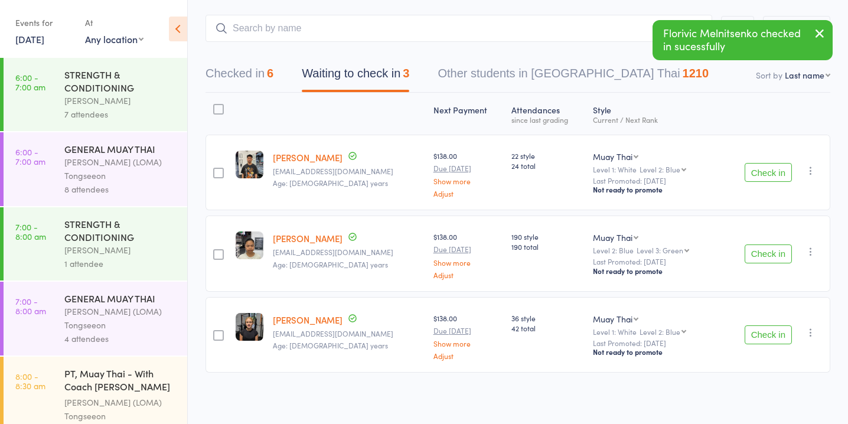
click at [759, 253] on button "Check in" at bounding box center [767, 253] width 47 height 19
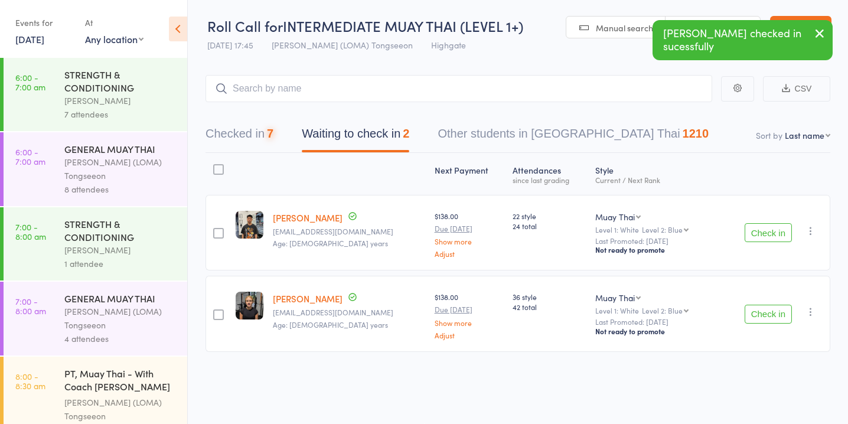
scroll to position [1, 0]
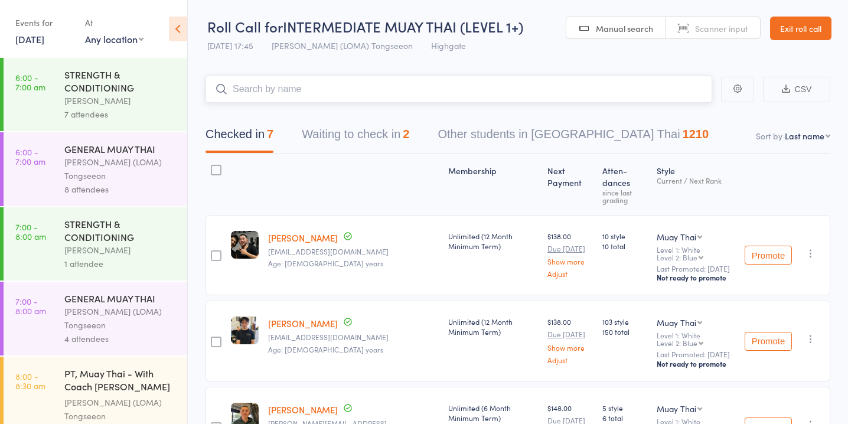
click at [396, 133] on button "Waiting to check in 2" at bounding box center [355, 137] width 107 height 31
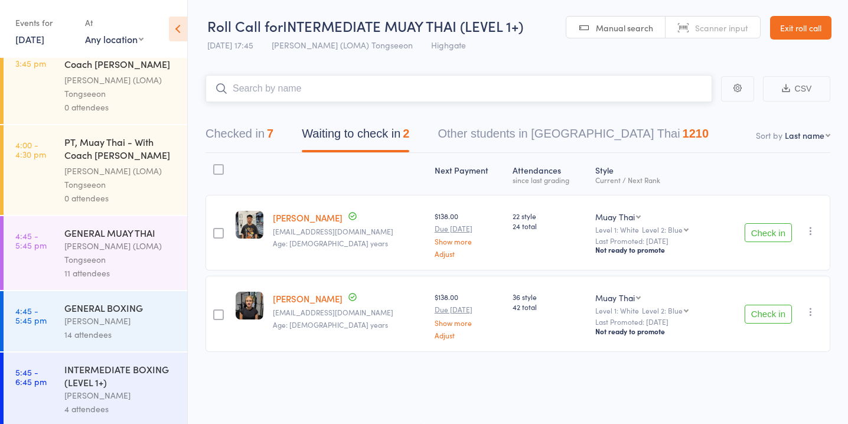
scroll to position [1066, 0]
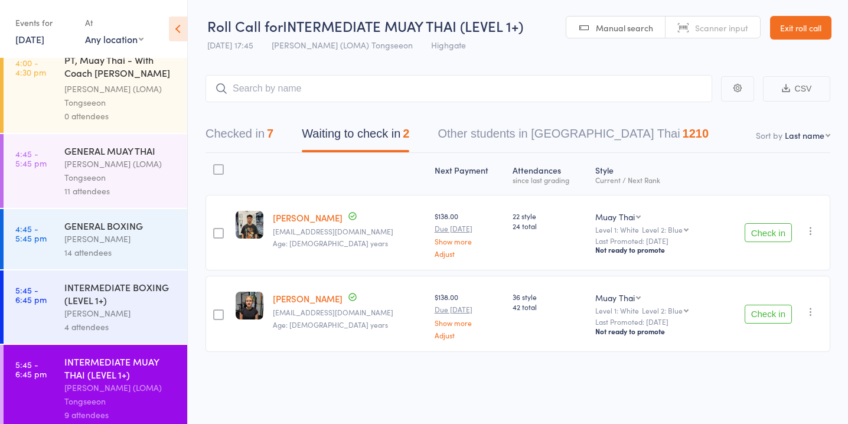
click at [120, 296] on div "INTERMEDIATE BOXING (LEVEL 1+)" at bounding box center [120, 293] width 113 height 26
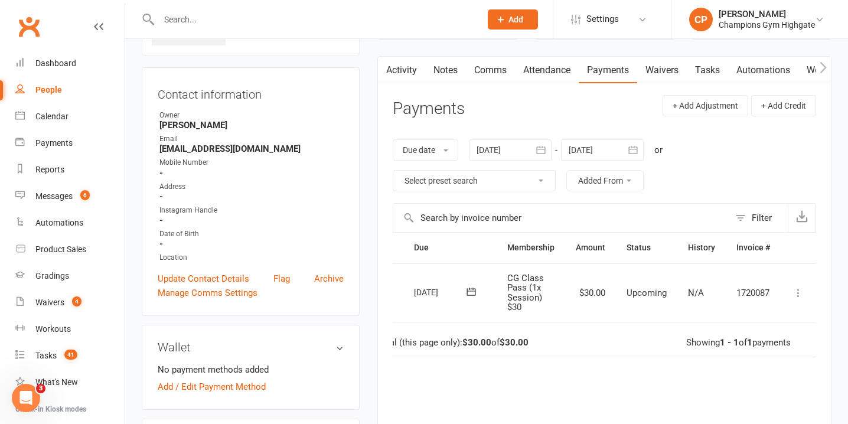
click at [796, 289] on icon at bounding box center [798, 293] width 12 height 12
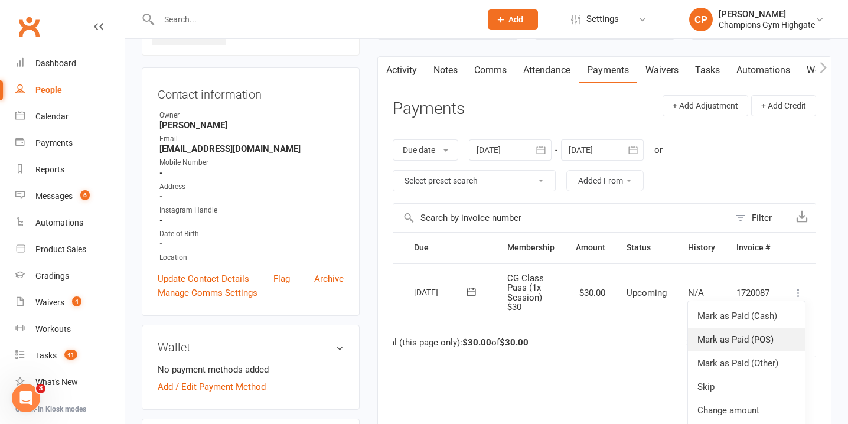
click at [754, 334] on link "Mark as Paid (POS)" at bounding box center [746, 340] width 117 height 24
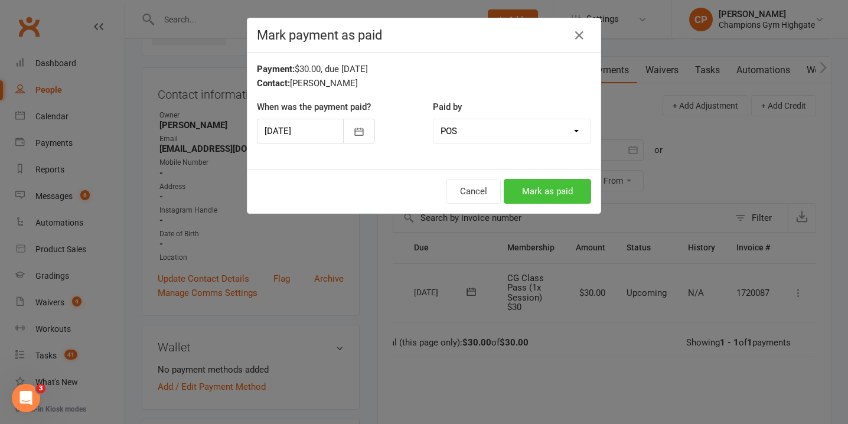
click at [535, 186] on button "Mark as paid" at bounding box center [547, 191] width 87 height 25
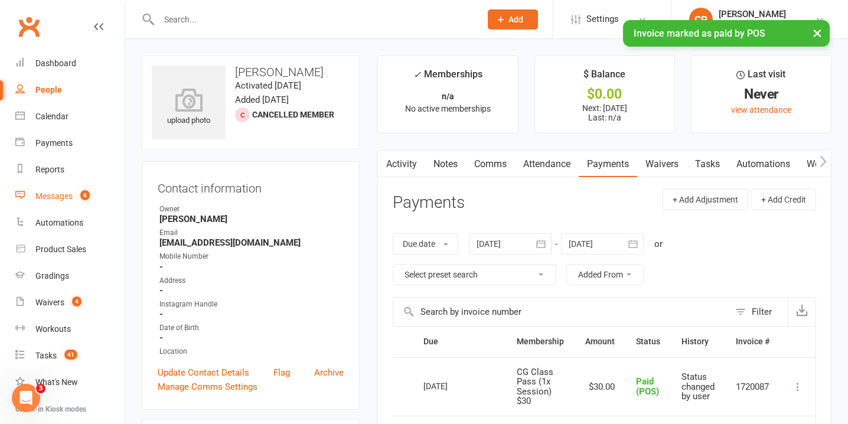
click at [61, 195] on div "Messages" at bounding box center [53, 195] width 37 height 9
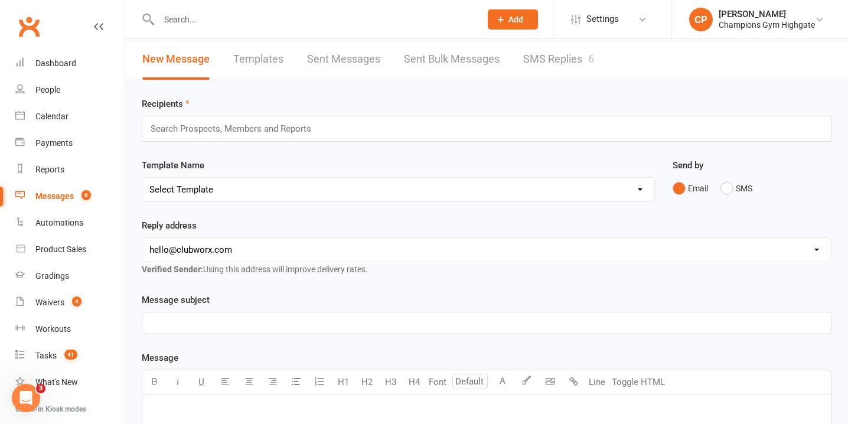
click at [538, 54] on link "SMS Replies 6" at bounding box center [558, 59] width 71 height 41
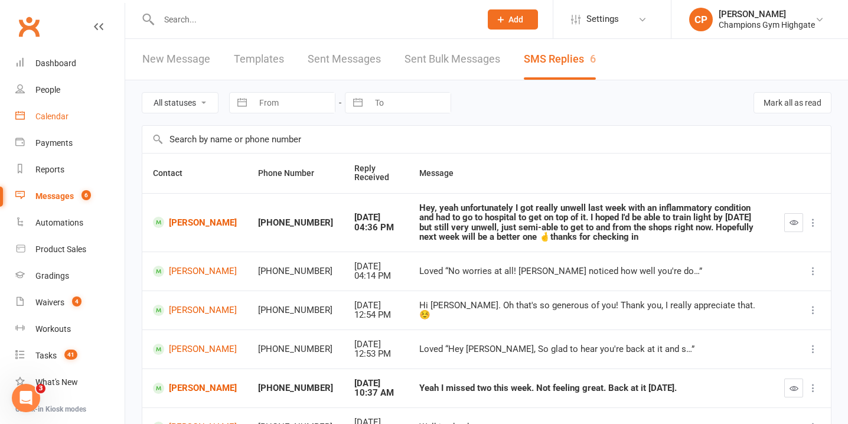
click at [63, 116] on div "Calendar" at bounding box center [51, 116] width 33 height 9
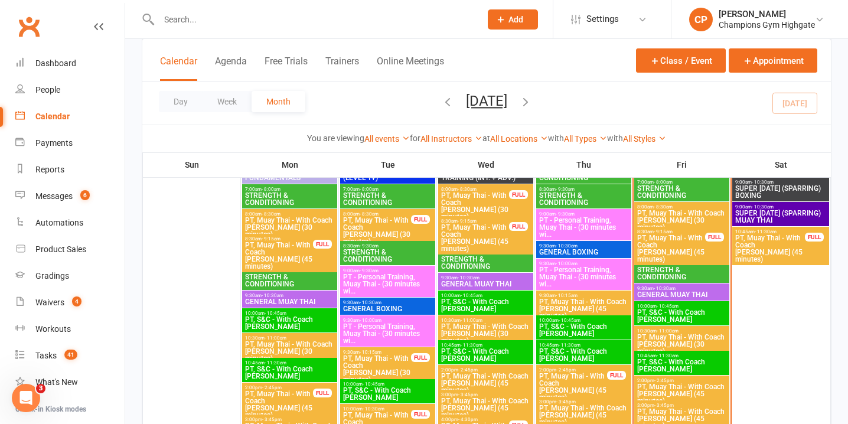
scroll to position [658, 0]
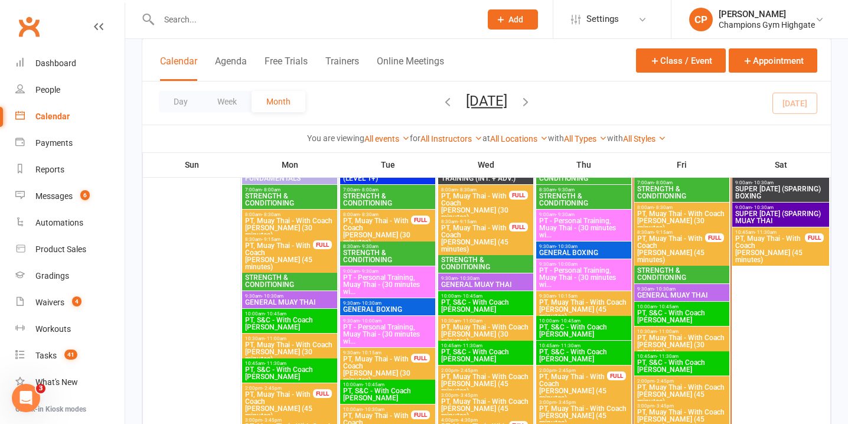
click at [780, 237] on span "PT, Muay Thai - With Coach [PERSON_NAME] (45 minutes)" at bounding box center [769, 249] width 71 height 28
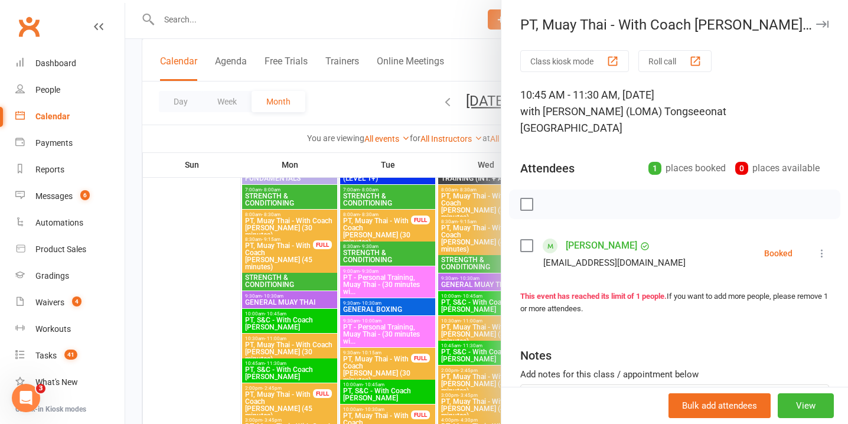
click at [822, 21] on icon "button" at bounding box center [822, 24] width 12 height 7
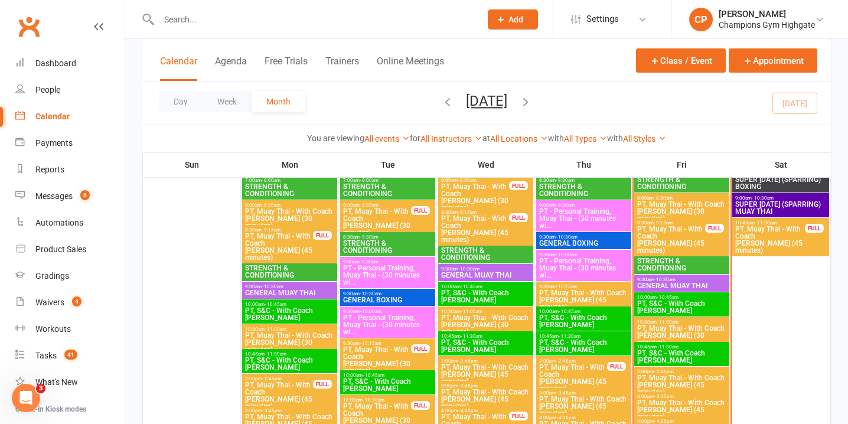
scroll to position [652, 0]
